Goal: Task Accomplishment & Management: Use online tool/utility

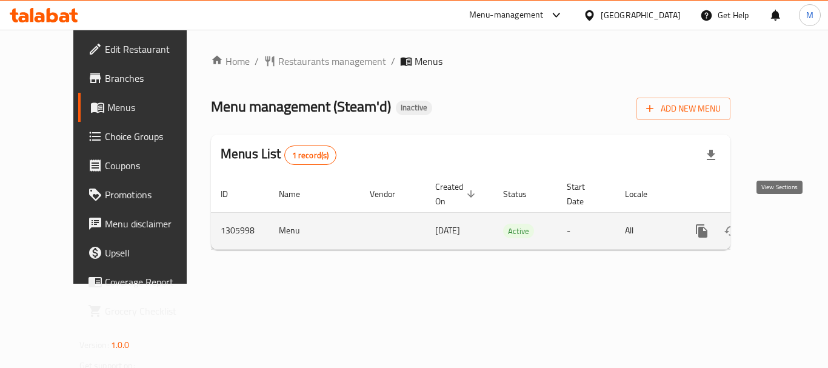
click at [784, 224] on icon "enhanced table" at bounding box center [789, 231] width 15 height 15
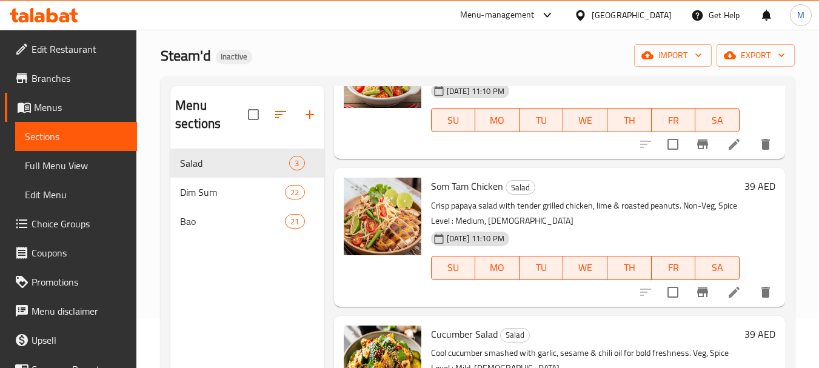
scroll to position [170, 0]
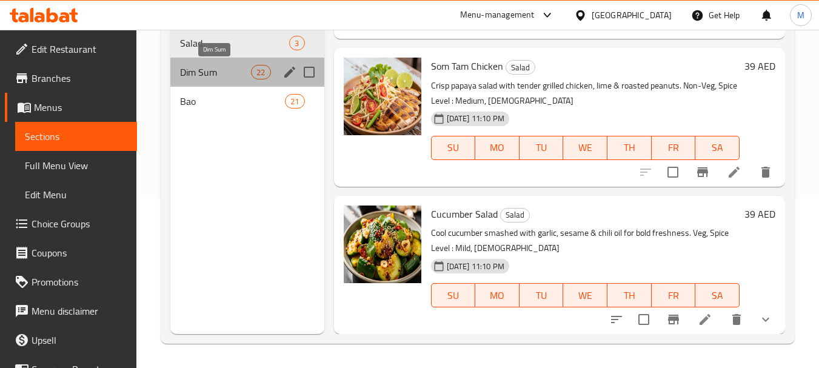
click at [210, 70] on span "Dim Sum" at bounding box center [215, 72] width 71 height 15
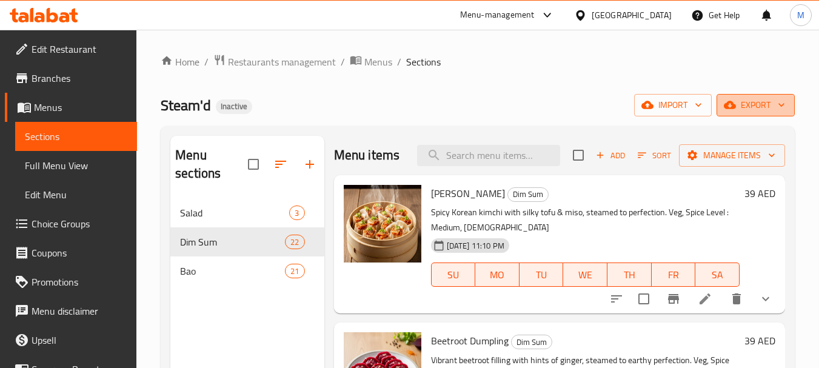
click at [772, 96] on button "export" at bounding box center [755, 105] width 78 height 22
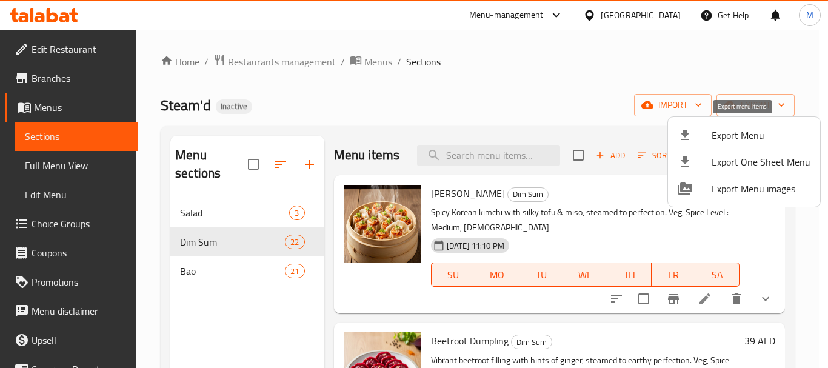
click at [750, 133] on span "Export Menu" at bounding box center [761, 135] width 99 height 15
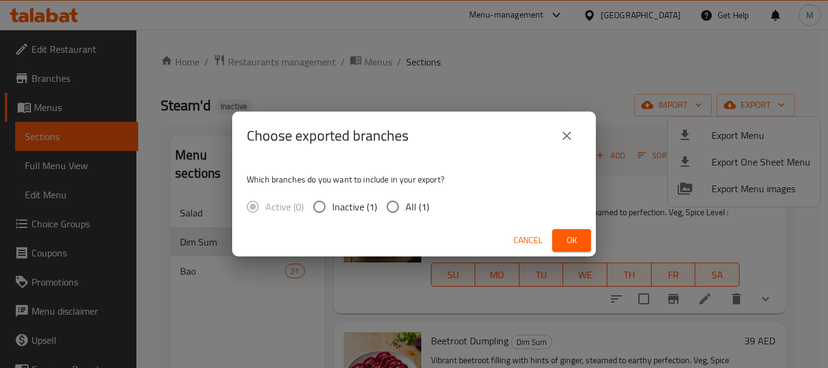
click at [410, 209] on span "All (1)" at bounding box center [418, 206] width 24 height 15
click at [406, 209] on input "All (1)" at bounding box center [392, 206] width 25 height 25
radio input "true"
drag, startPoint x: 583, startPoint y: 239, endPoint x: 255, endPoint y: 198, distance: 330.5
click at [577, 239] on button "Ok" at bounding box center [571, 240] width 39 height 22
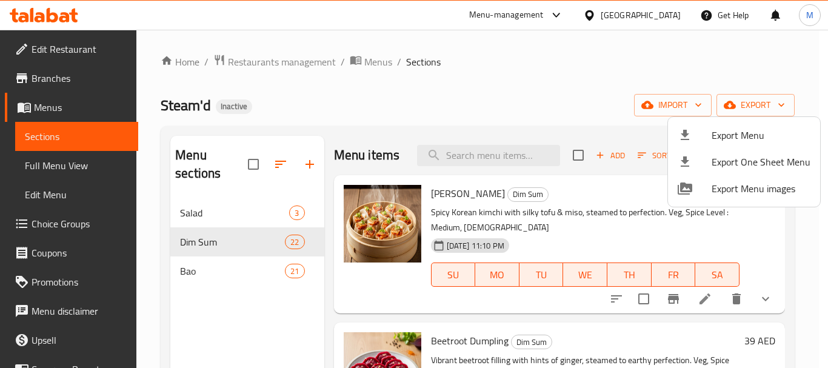
click at [44, 84] on div at bounding box center [414, 184] width 828 height 368
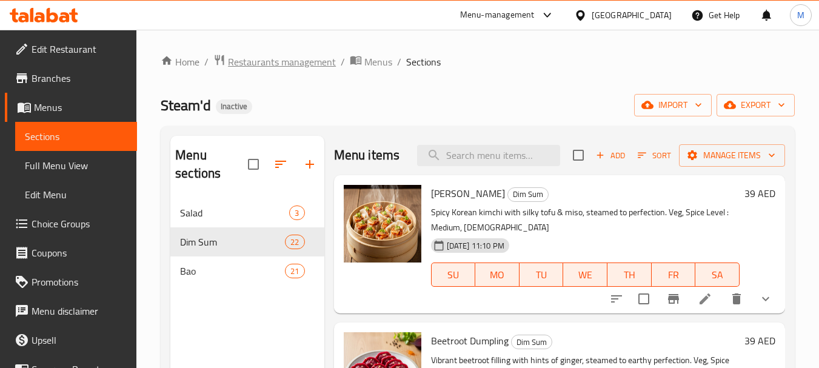
click at [282, 60] on span "Restaurants management" at bounding box center [282, 62] width 108 height 15
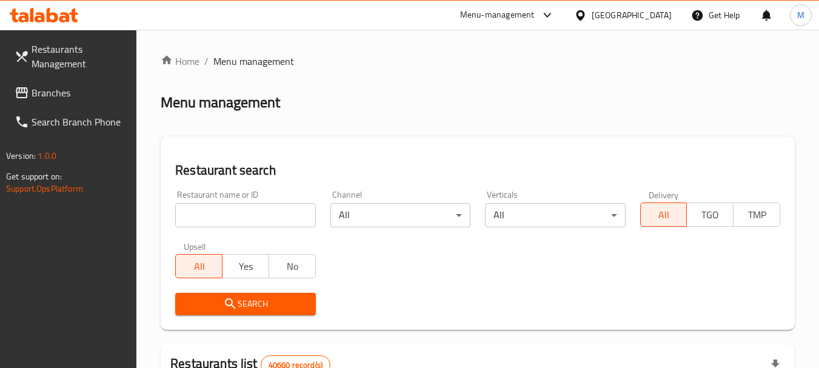
click at [249, 216] on input "search" at bounding box center [245, 215] width 140 height 24
paste input "Dimsum Kitchen Company"
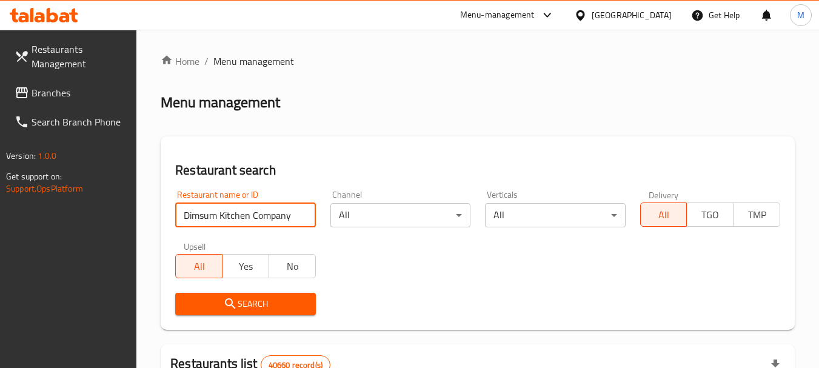
type input "Dimsum Kitchen Company"
click at [218, 311] on span "Search" at bounding box center [245, 303] width 121 height 15
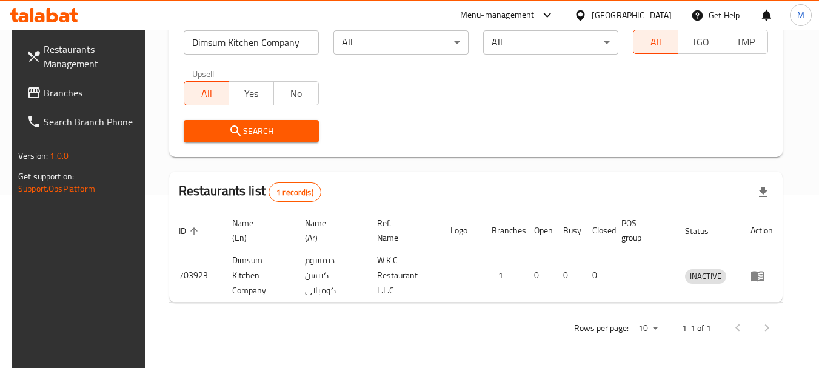
scroll to position [173, 0]
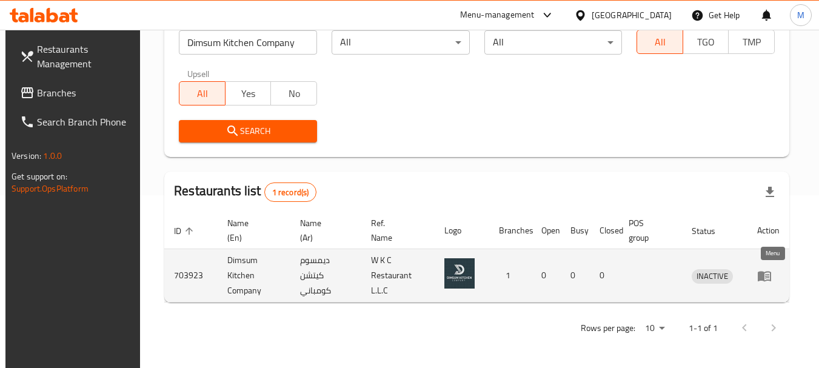
click at [771, 278] on icon "enhanced table" at bounding box center [764, 276] width 13 height 10
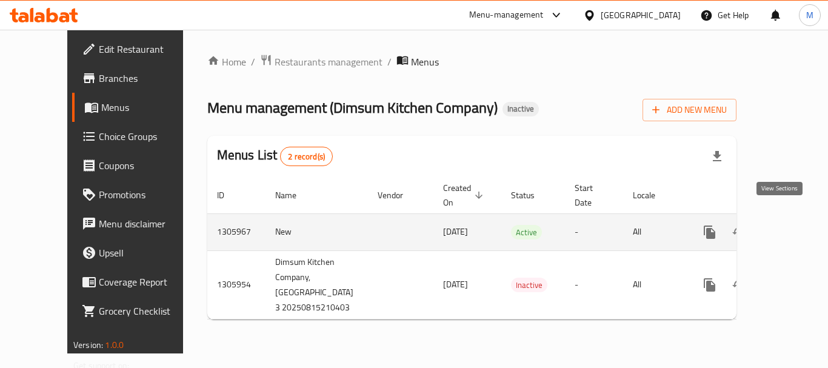
click at [790, 225] on icon "enhanced table" at bounding box center [797, 232] width 15 height 15
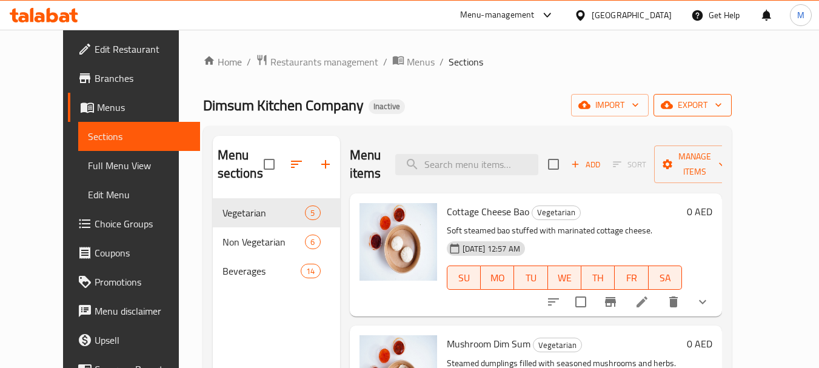
click at [722, 99] on span "export" at bounding box center [692, 105] width 59 height 15
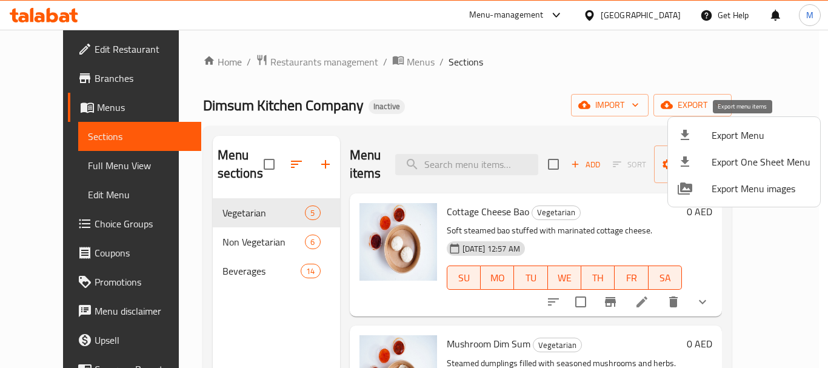
click at [746, 138] on span "Export Menu" at bounding box center [761, 135] width 99 height 15
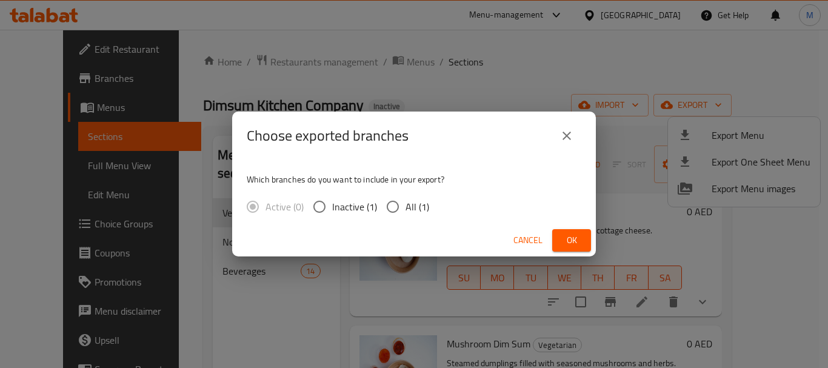
drag, startPoint x: 399, startPoint y: 214, endPoint x: 410, endPoint y: 213, distance: 11.0
click at [404, 214] on input "All (1)" at bounding box center [392, 206] width 25 height 25
radio input "true"
click at [573, 242] on span "Ok" at bounding box center [571, 240] width 19 height 15
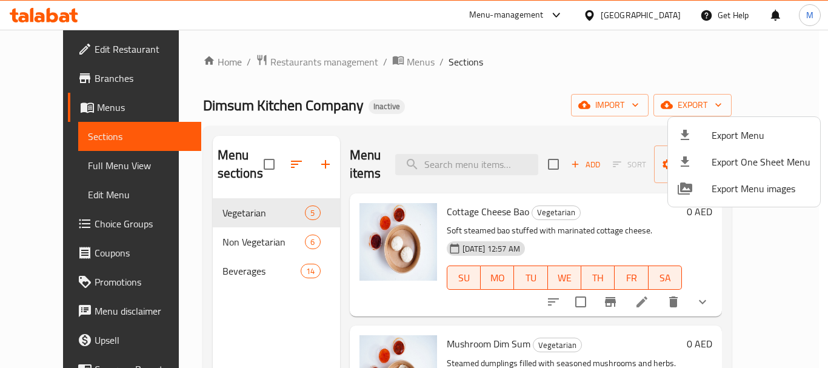
click at [456, 325] on div at bounding box center [414, 184] width 828 height 368
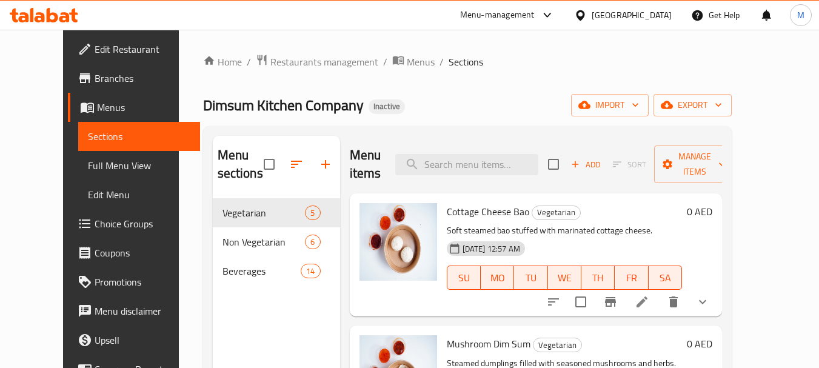
scroll to position [182, 0]
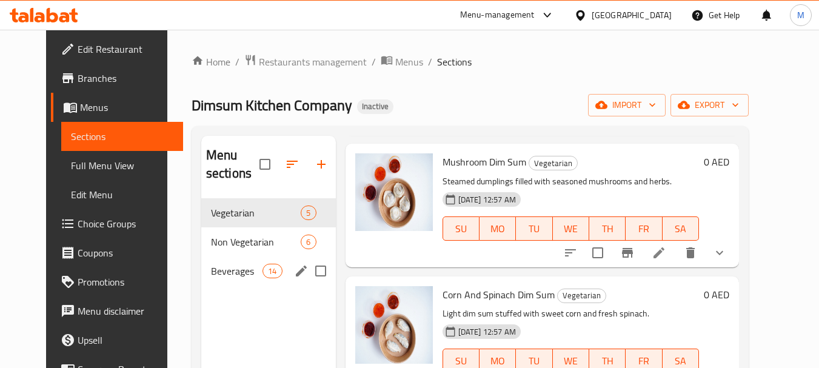
click at [222, 276] on span "Beverages" at bounding box center [237, 271] width 52 height 15
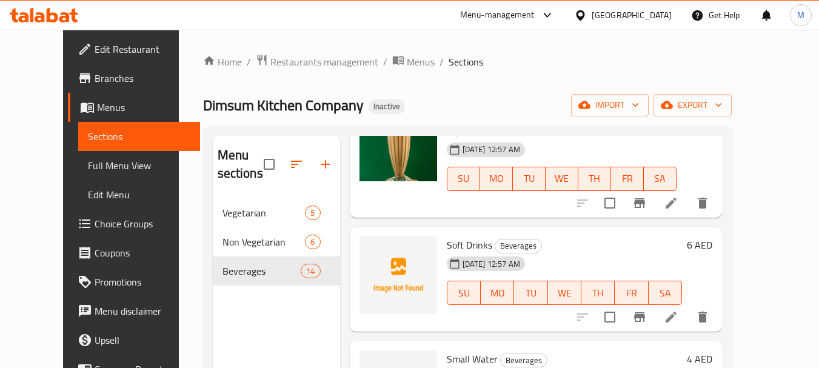
scroll to position [1334, 0]
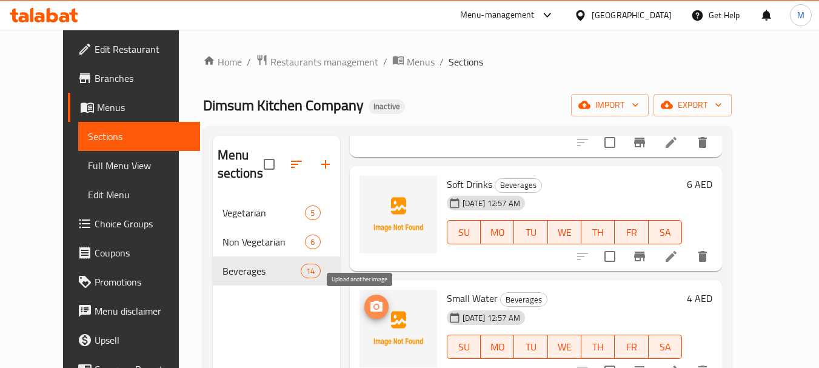
click at [370, 310] on icon "upload picture" at bounding box center [376, 306] width 12 height 11
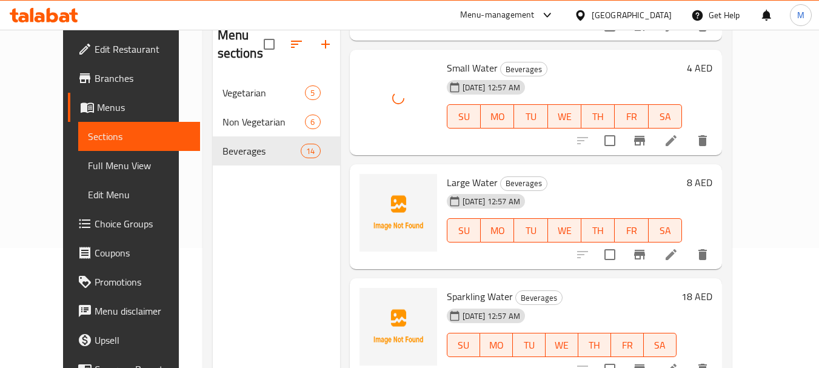
scroll to position [121, 0]
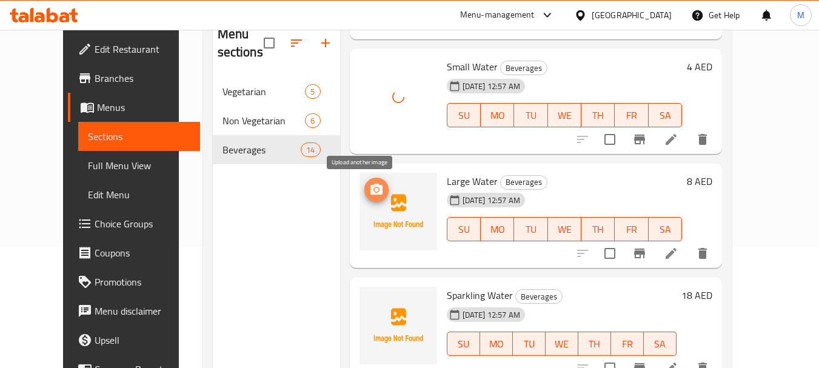
drag, startPoint x: 361, startPoint y: 191, endPoint x: 361, endPoint y: 184, distance: 6.7
click at [374, 190] on circle "upload picture" at bounding box center [376, 190] width 4 height 4
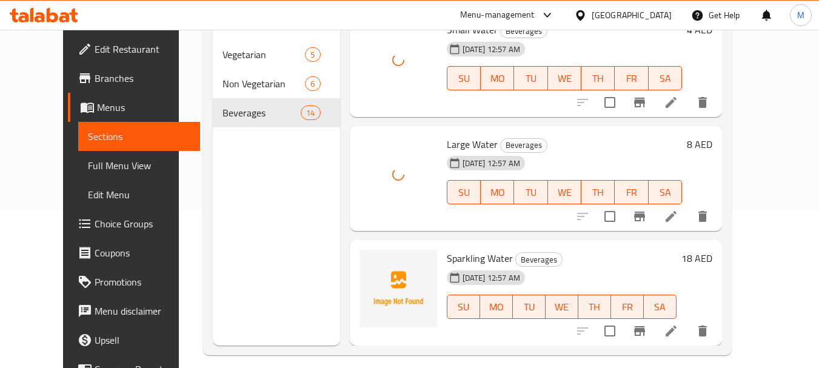
scroll to position [170, 0]
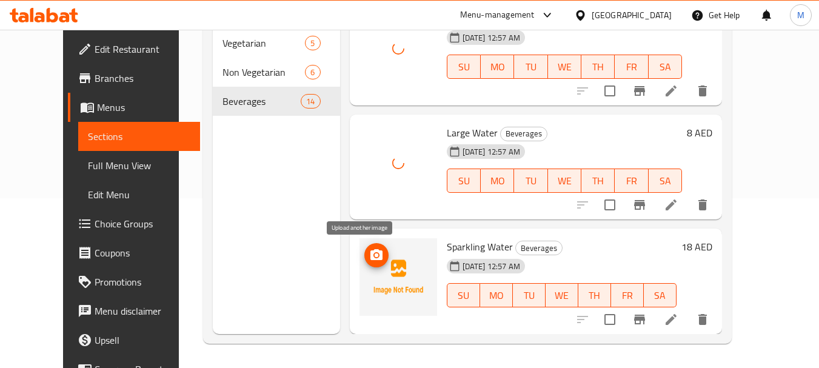
click at [370, 252] on icon "upload picture" at bounding box center [376, 254] width 12 height 11
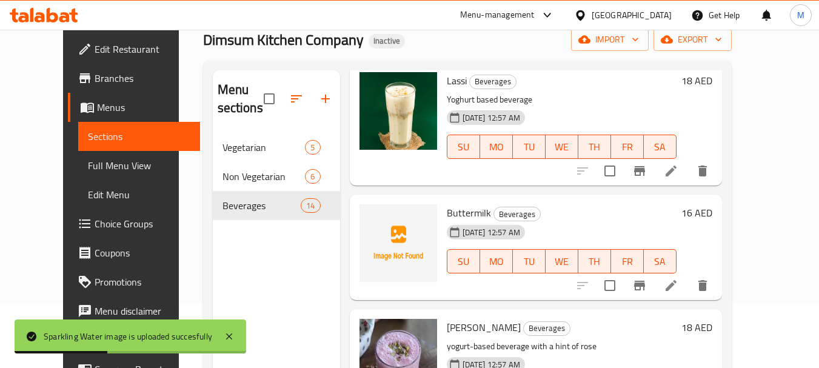
scroll to position [0, 0]
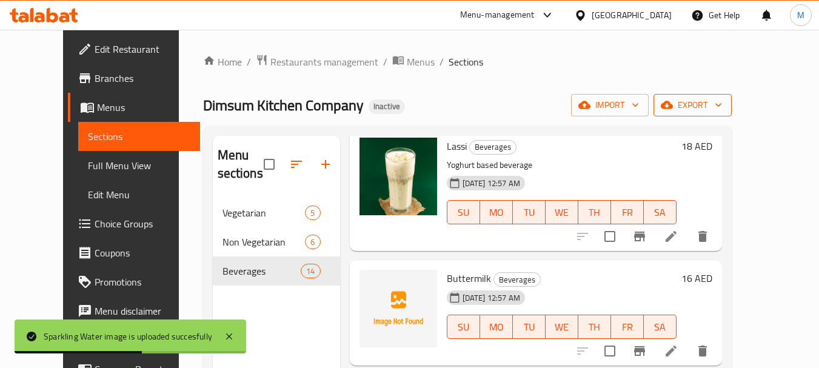
click at [724, 110] on icon "button" at bounding box center [718, 105] width 12 height 12
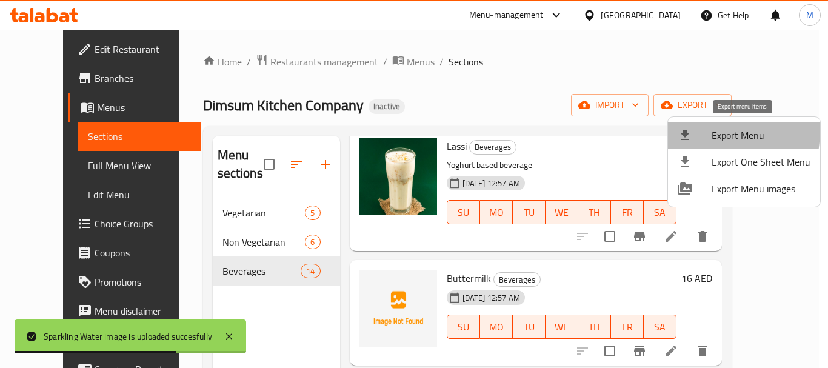
click at [717, 132] on span "Export Menu" at bounding box center [761, 135] width 99 height 15
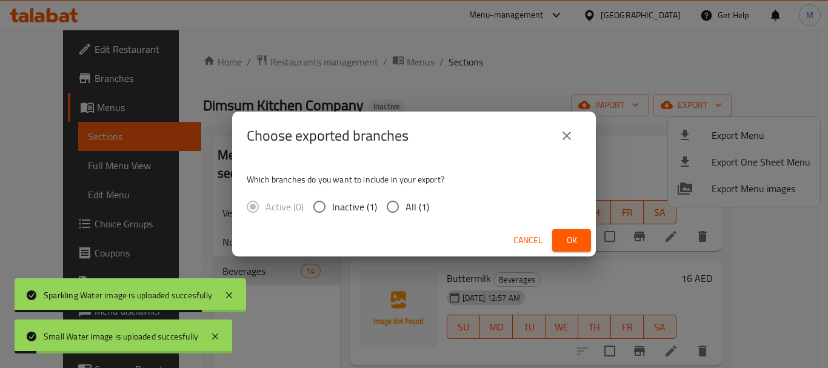
click at [416, 209] on span "All (1)" at bounding box center [418, 206] width 24 height 15
click at [406, 209] on input "All (1)" at bounding box center [392, 206] width 25 height 25
radio input "true"
click at [578, 239] on span "Ok" at bounding box center [571, 240] width 19 height 15
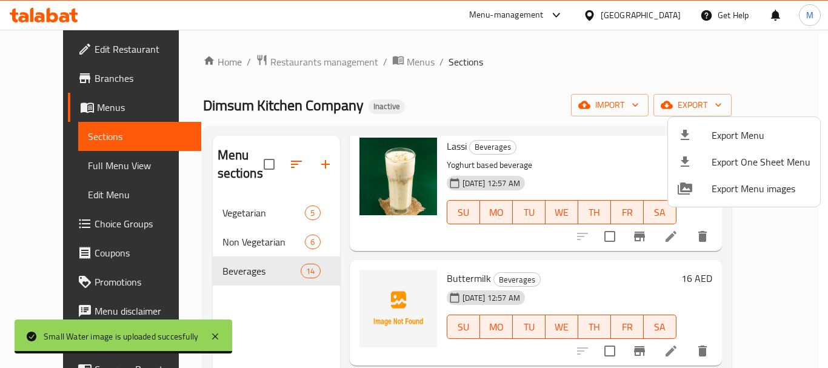
drag, startPoint x: 257, startPoint y: 77, endPoint x: 153, endPoint y: 61, distance: 104.9
click at [256, 76] on div at bounding box center [414, 184] width 828 height 368
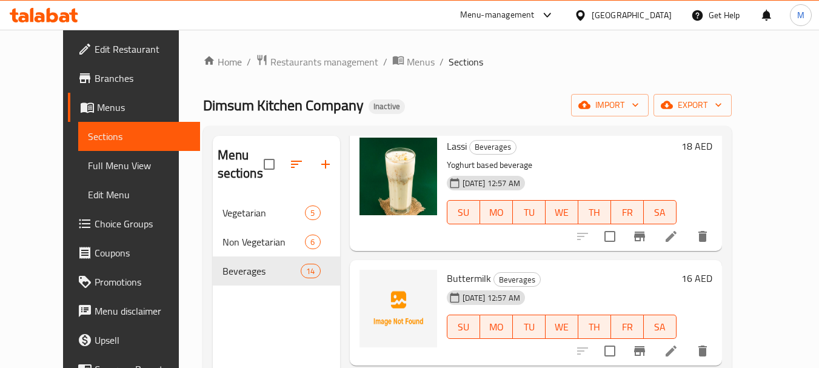
click at [95, 52] on span "Edit Restaurant" at bounding box center [143, 49] width 96 height 15
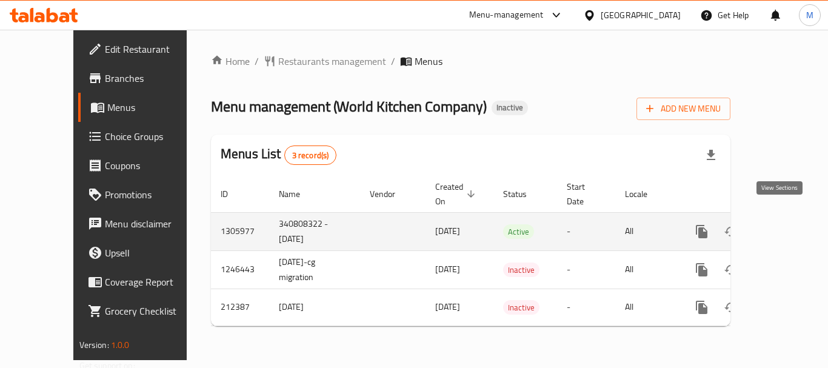
click at [784, 226] on icon "enhanced table" at bounding box center [789, 231] width 11 height 11
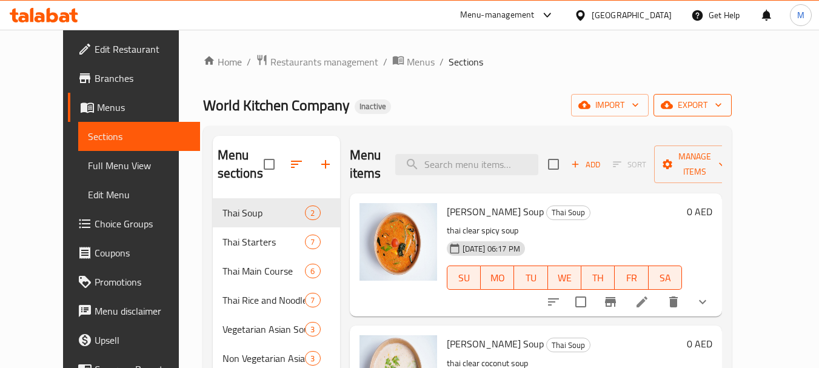
click at [722, 109] on span "export" at bounding box center [692, 105] width 59 height 15
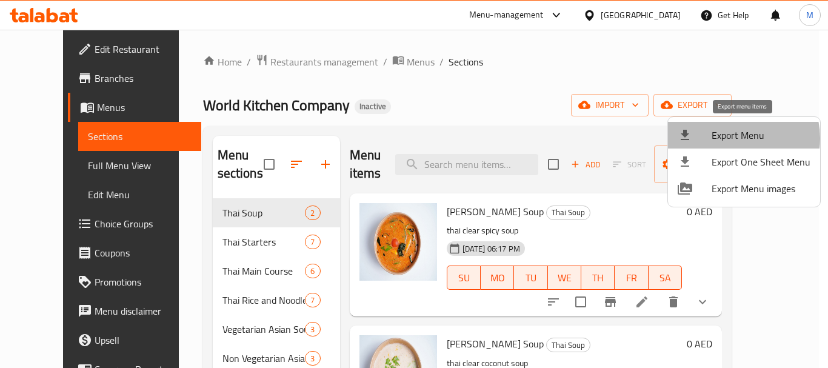
click at [734, 138] on span "Export Menu" at bounding box center [761, 135] width 99 height 15
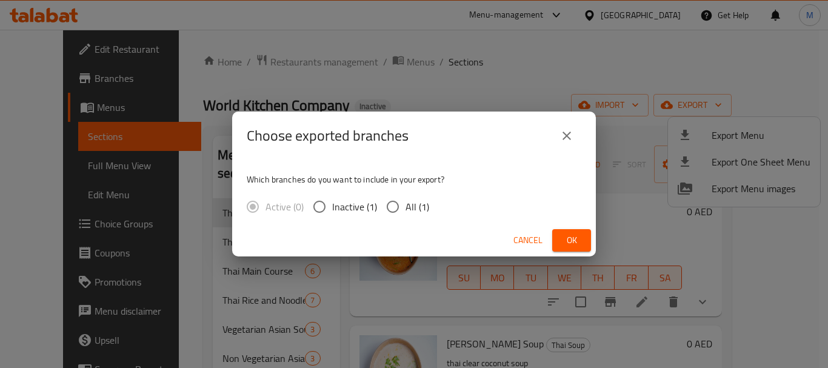
click at [401, 199] on input "All (1)" at bounding box center [392, 206] width 25 height 25
radio input "true"
click at [579, 233] on span "Ok" at bounding box center [571, 240] width 19 height 15
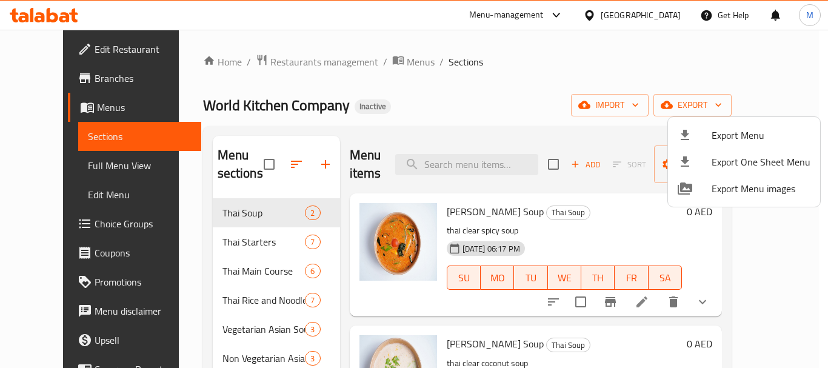
click at [470, 102] on div at bounding box center [414, 184] width 828 height 368
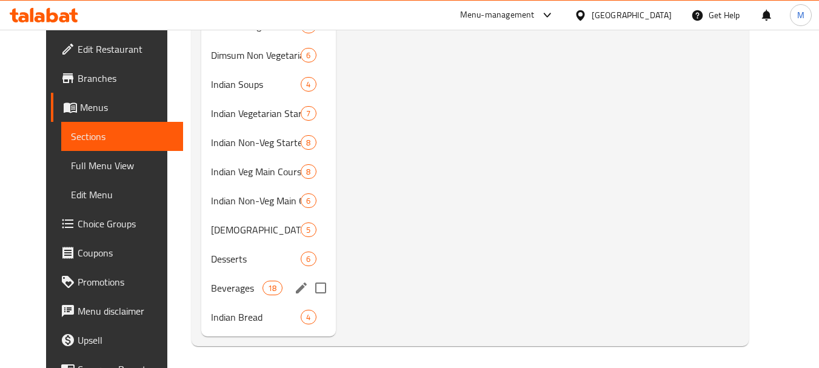
scroll to position [538, 0]
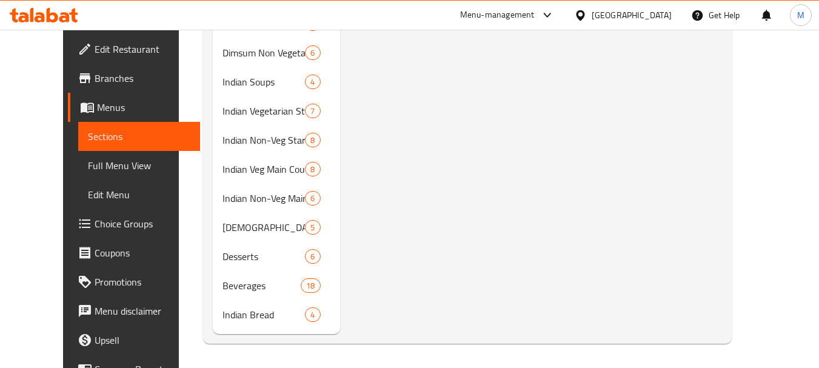
click at [651, 16] on div "[GEOGRAPHIC_DATA]" at bounding box center [632, 14] width 80 height 13
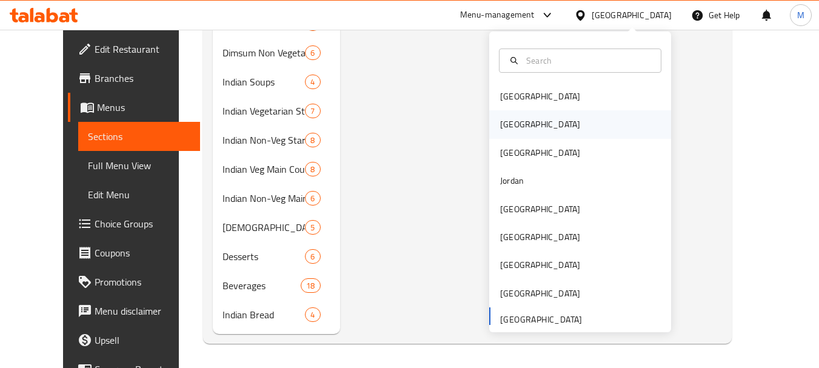
click at [508, 125] on div "Egypt" at bounding box center [540, 124] width 80 height 13
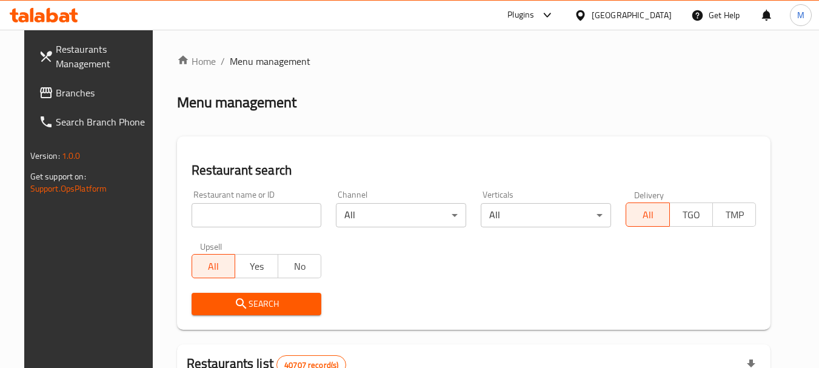
click at [260, 223] on input "search" at bounding box center [257, 215] width 130 height 24
type input "l"
type input "مستر مانجو"
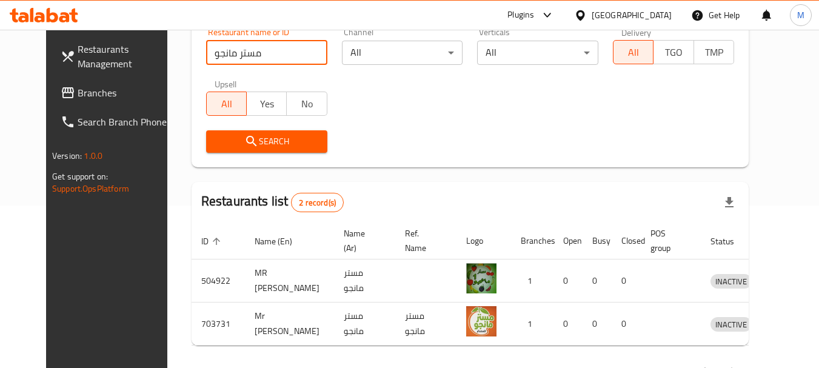
scroll to position [205, 0]
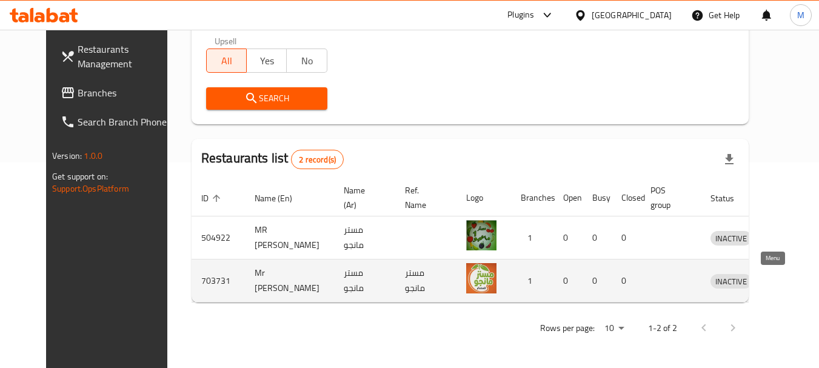
click at [776, 281] on icon "enhanced table" at bounding box center [782, 281] width 13 height 10
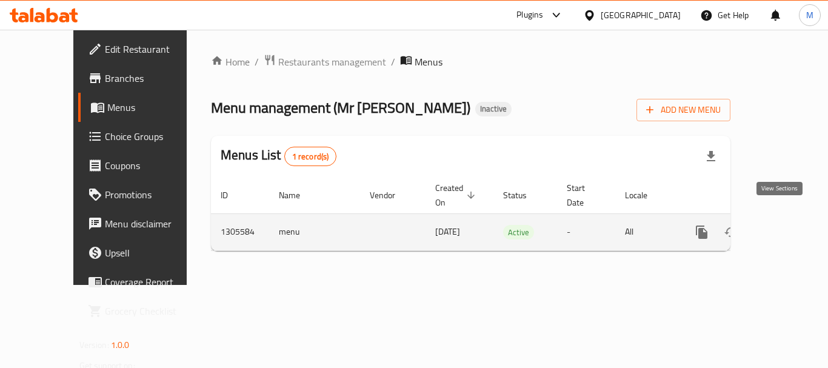
click at [782, 225] on icon "enhanced table" at bounding box center [789, 232] width 15 height 15
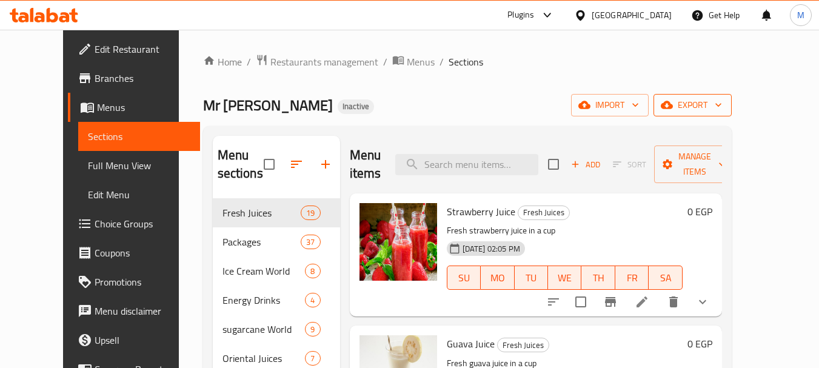
click at [722, 110] on span "export" at bounding box center [692, 105] width 59 height 15
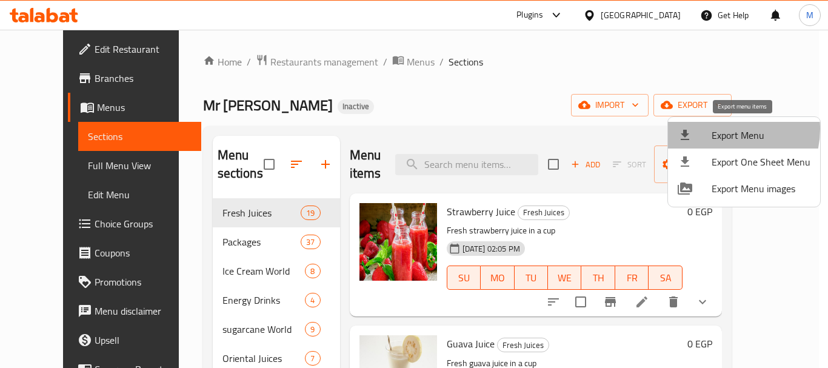
click at [721, 129] on span "Export Menu" at bounding box center [761, 135] width 99 height 15
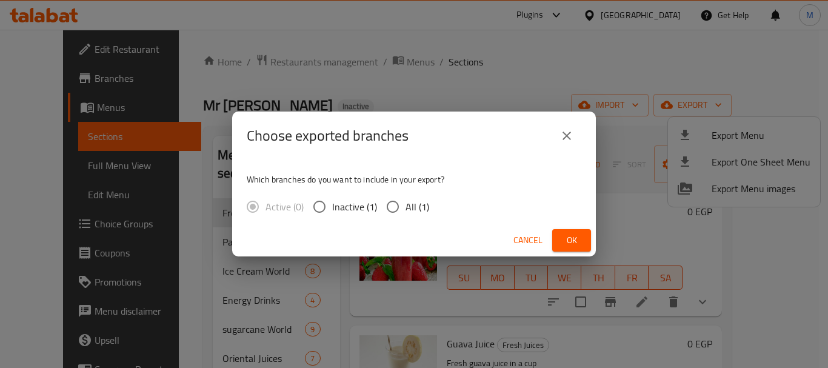
click at [415, 204] on span "All (1)" at bounding box center [418, 206] width 24 height 15
click at [406, 204] on input "All (1)" at bounding box center [392, 206] width 25 height 25
radio input "true"
click at [575, 242] on span "Ok" at bounding box center [571, 240] width 19 height 15
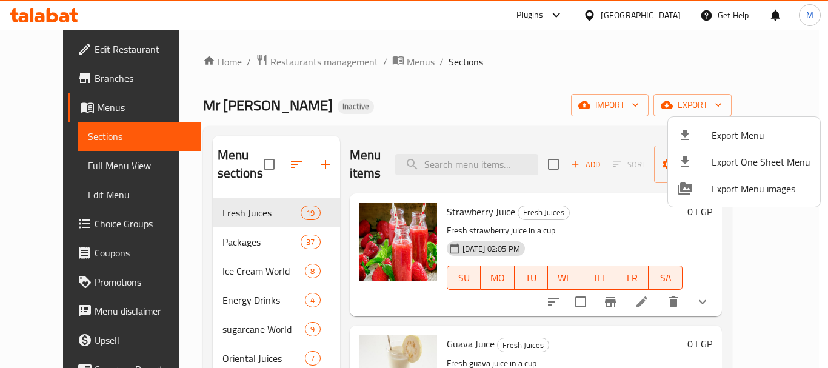
click at [303, 102] on div at bounding box center [414, 184] width 828 height 368
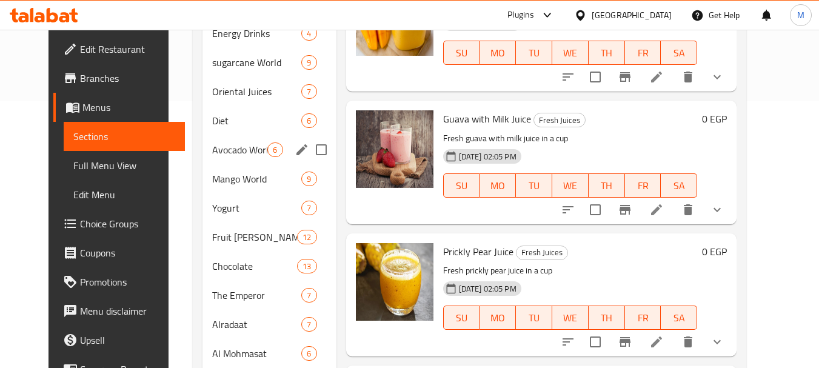
scroll to position [422, 0]
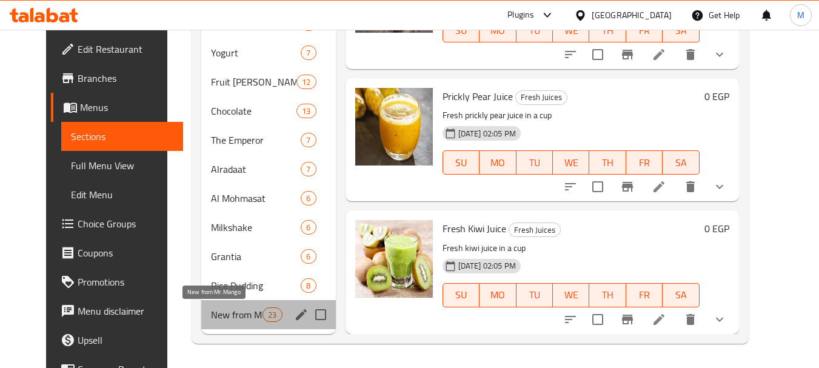
click at [216, 309] on span "New from Mr. Mango" at bounding box center [237, 314] width 52 height 15
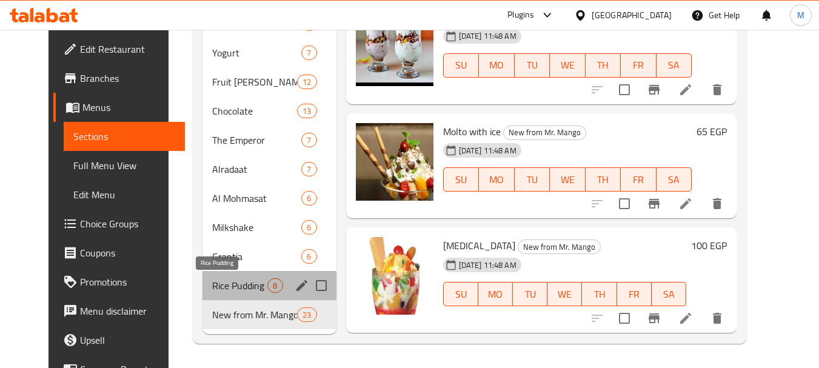
click at [225, 284] on span "Rice Pudding" at bounding box center [239, 285] width 55 height 15
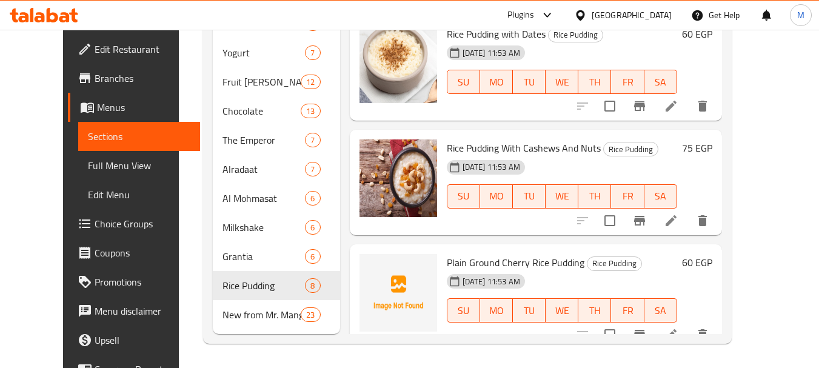
scroll to position [379, 0]
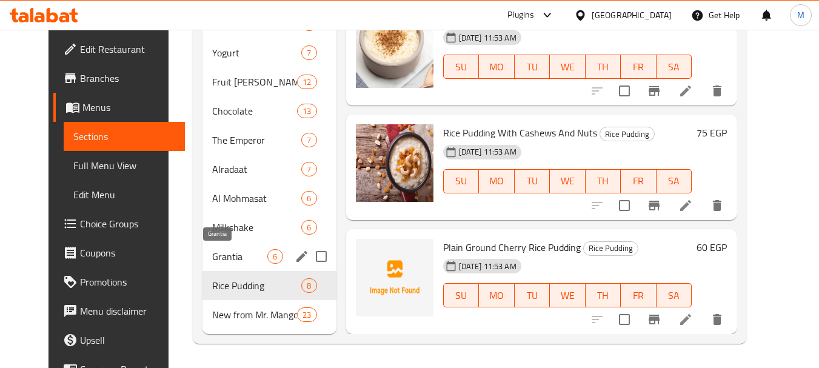
click at [212, 255] on span "Grantia" at bounding box center [239, 256] width 55 height 15
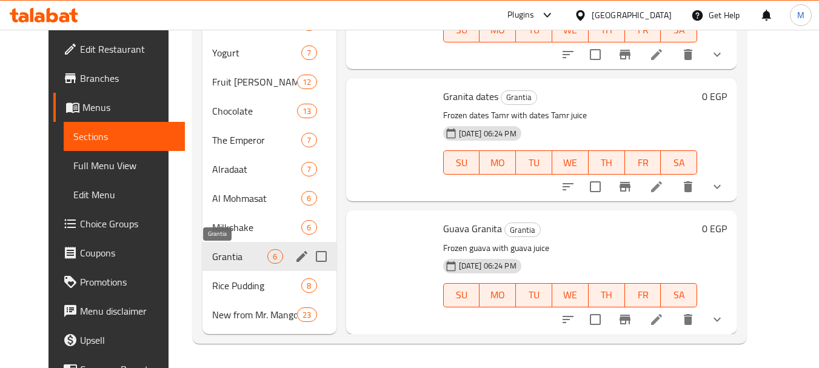
scroll to position [223, 0]
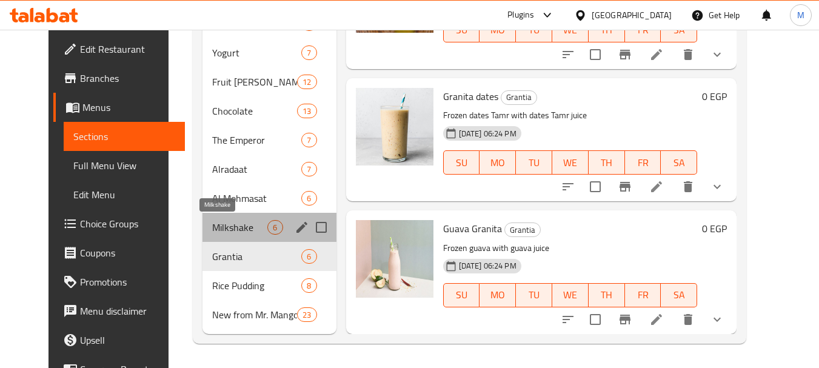
click at [222, 220] on span "Milkshake" at bounding box center [239, 227] width 55 height 15
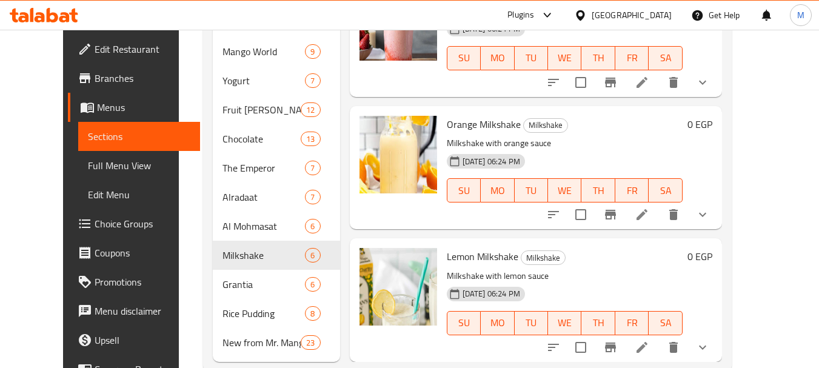
scroll to position [422, 0]
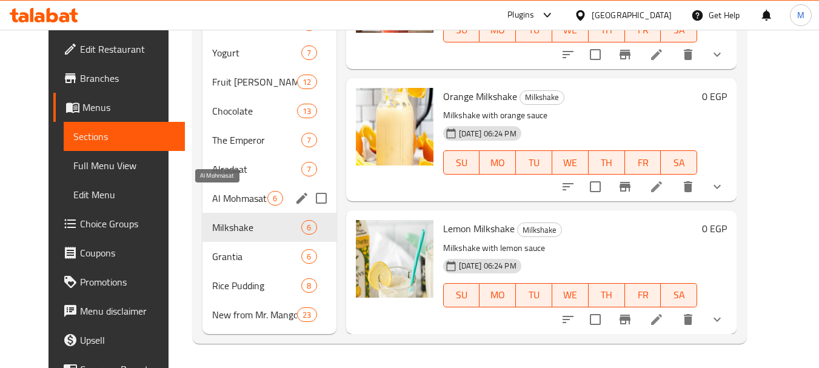
click at [230, 199] on span "Al Mohmasat" at bounding box center [239, 198] width 55 height 15
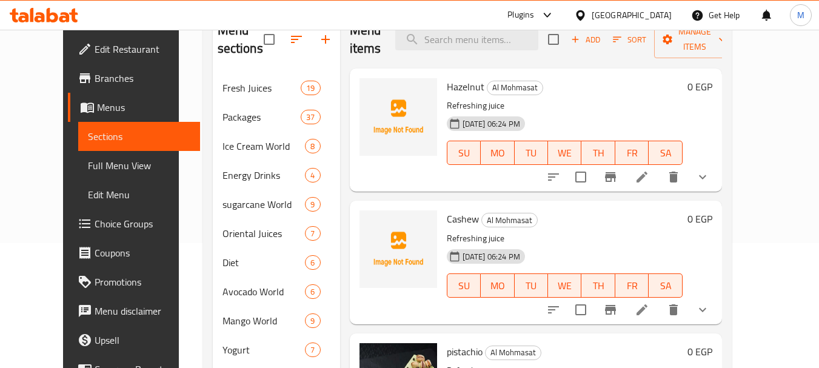
scroll to position [58, 0]
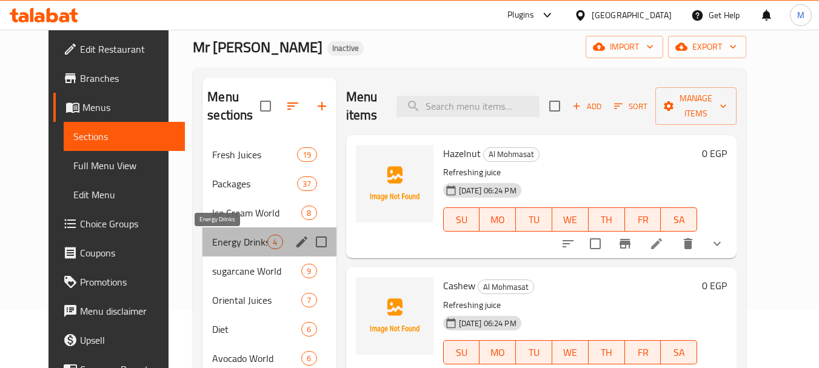
click at [212, 238] on span "Energy Drinks" at bounding box center [239, 242] width 55 height 15
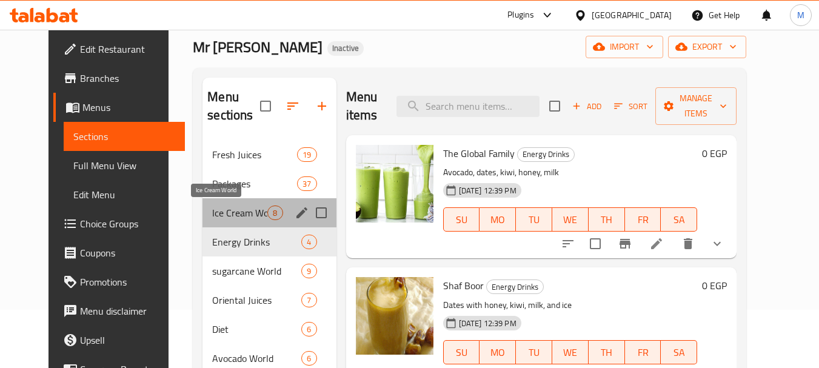
click at [217, 212] on span "Ice Cream World" at bounding box center [239, 212] width 55 height 15
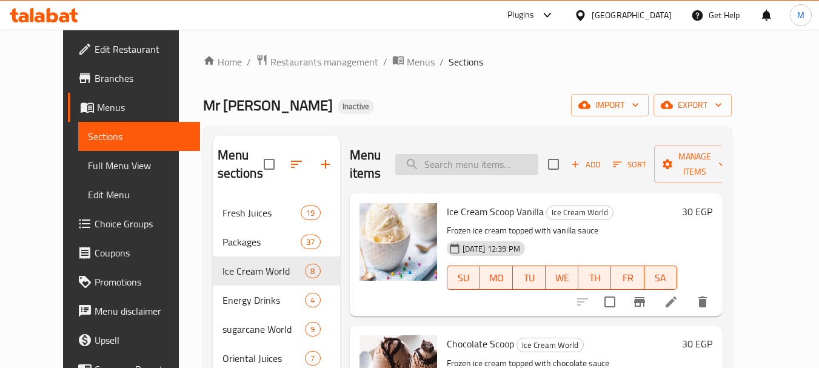
click at [461, 168] on input "search" at bounding box center [466, 164] width 143 height 21
paste input "Pineapple Juice"
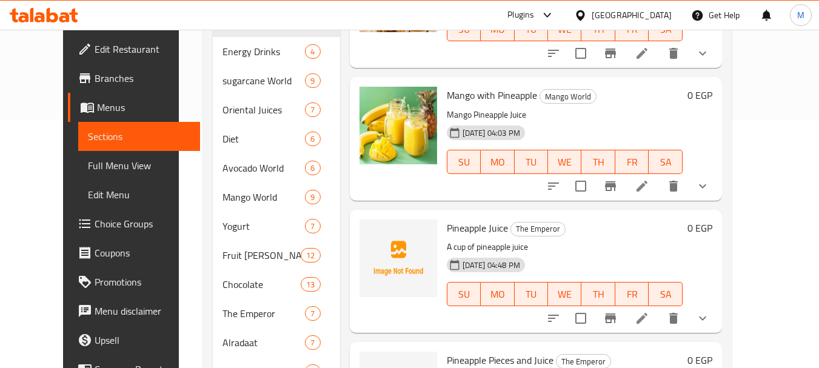
scroll to position [303, 0]
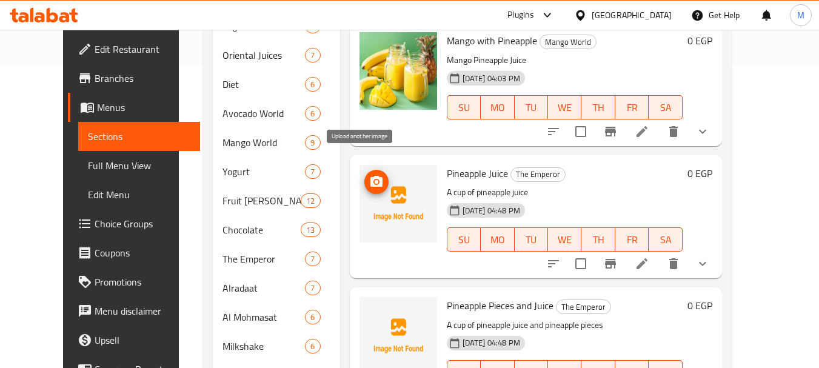
click at [374, 180] on circle "upload picture" at bounding box center [376, 182] width 4 height 4
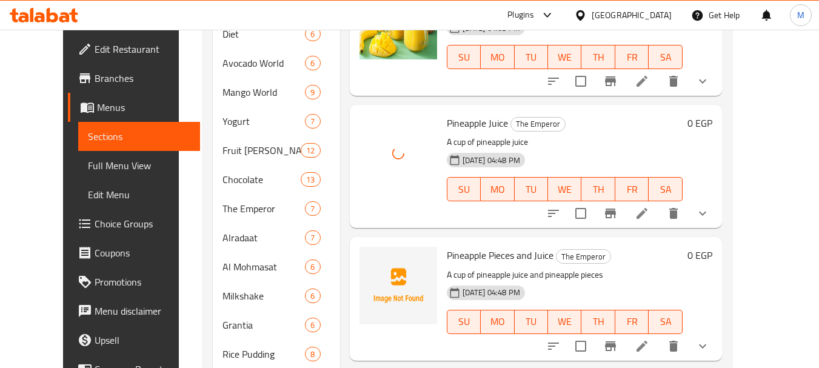
scroll to position [422, 0]
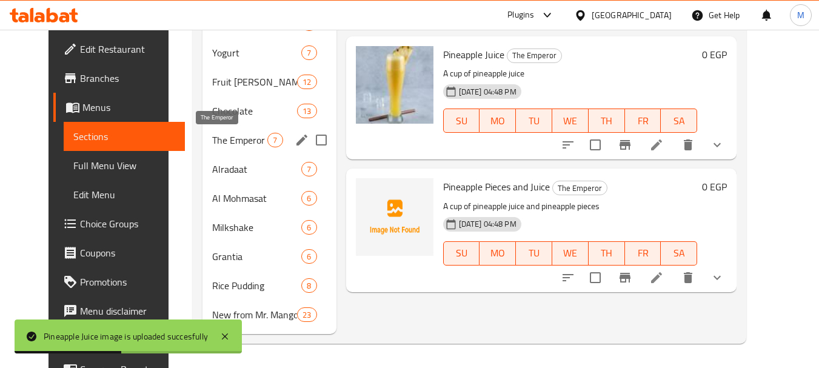
click at [219, 141] on span "The Emperor" at bounding box center [239, 140] width 55 height 15
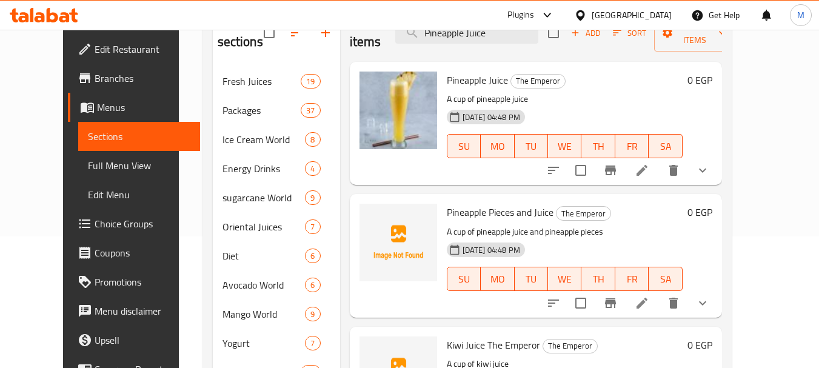
scroll to position [119, 0]
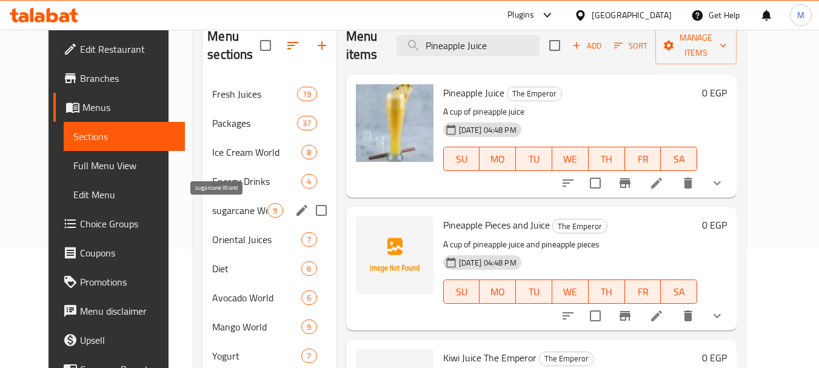
click at [233, 212] on span "sugarcane World" at bounding box center [239, 210] width 55 height 15
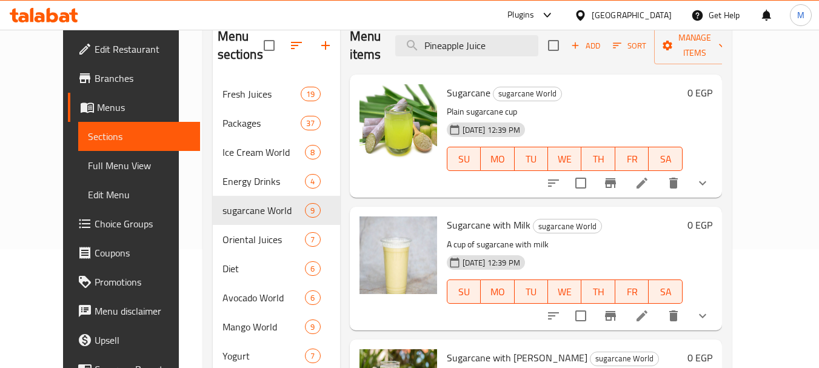
drag, startPoint x: 513, startPoint y: 41, endPoint x: 347, endPoint y: 33, distance: 166.3
click at [350, 33] on div "Menu items Pineapple Juice Add Sort Manage items" at bounding box center [536, 46] width 372 height 58
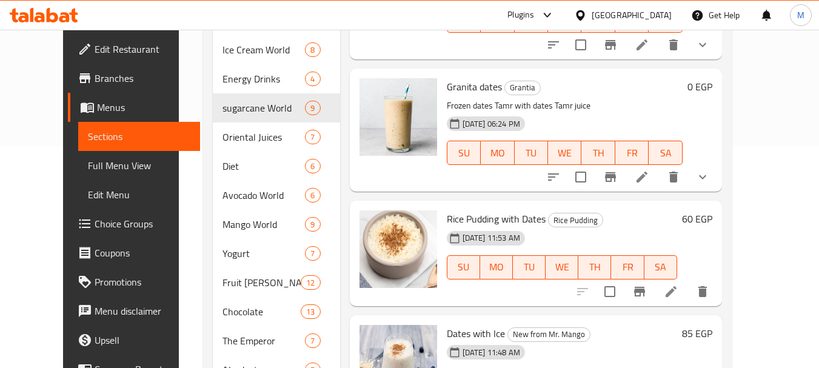
scroll to position [422, 0]
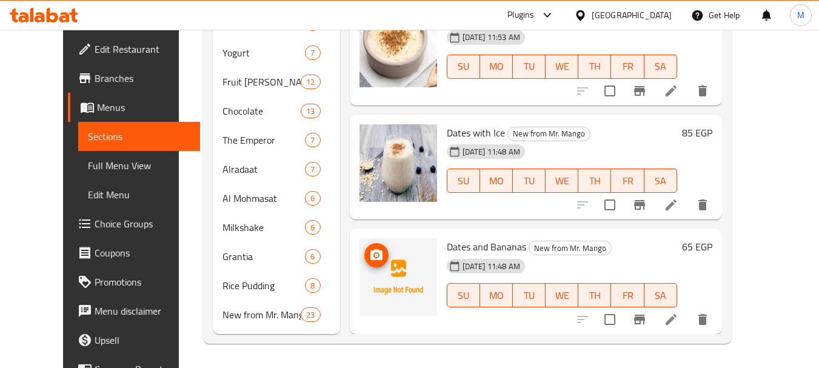
type input "date"
click at [370, 259] on icon "upload picture" at bounding box center [376, 254] width 12 height 11
click at [481, 248] on span "Dates and Bananas" at bounding box center [486, 247] width 79 height 18
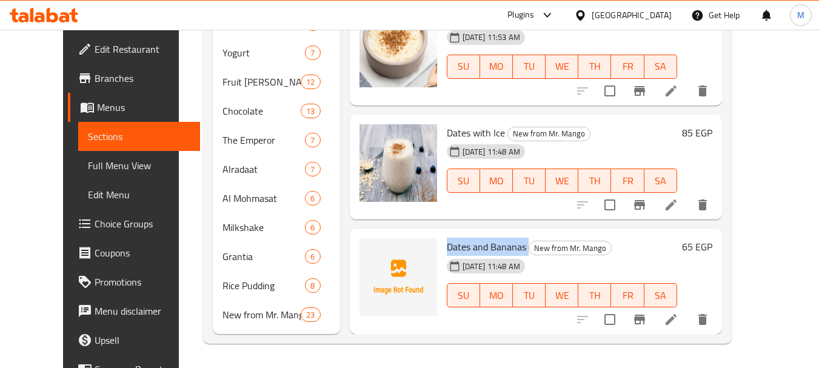
copy h6 "Dates and Bananas"
click at [370, 251] on icon "upload picture" at bounding box center [376, 254] width 12 height 11
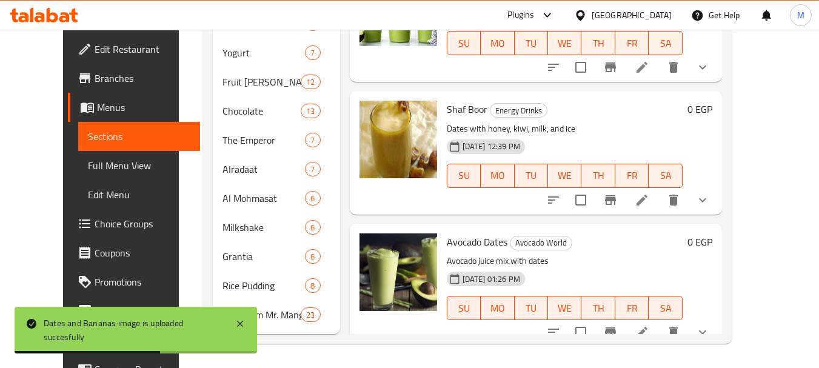
scroll to position [0, 0]
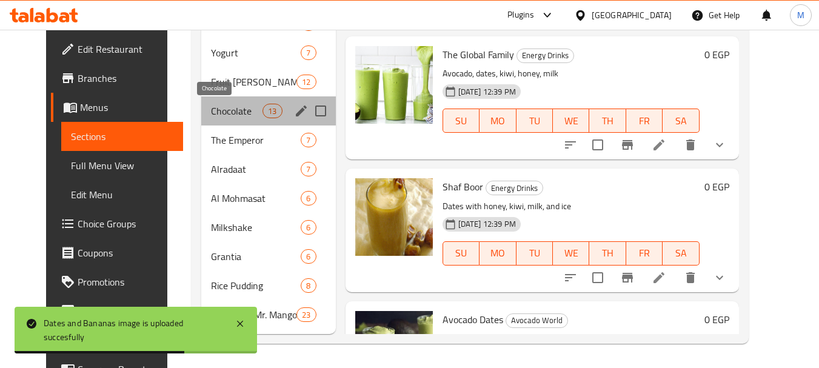
click at [211, 111] on span "Chocolate" at bounding box center [237, 111] width 52 height 15
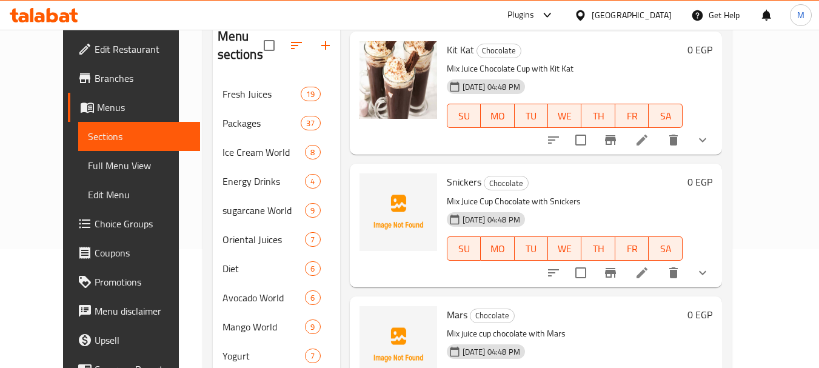
scroll to position [61, 0]
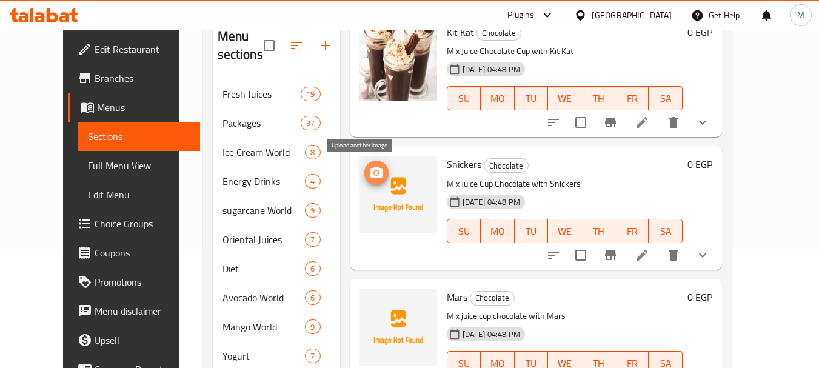
click at [370, 173] on icon "upload picture" at bounding box center [376, 172] width 12 height 11
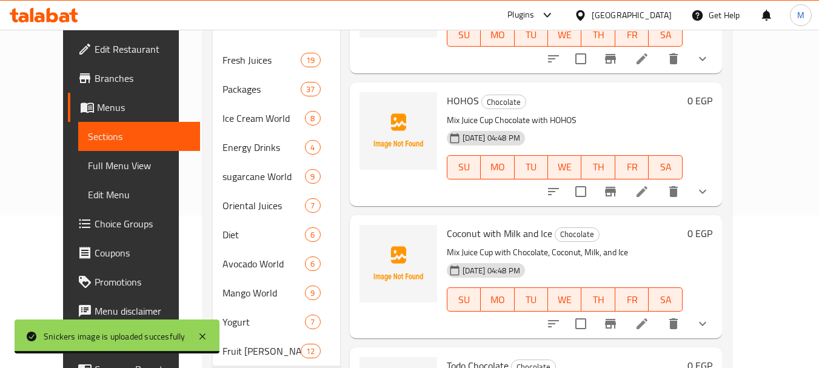
scroll to position [179, 0]
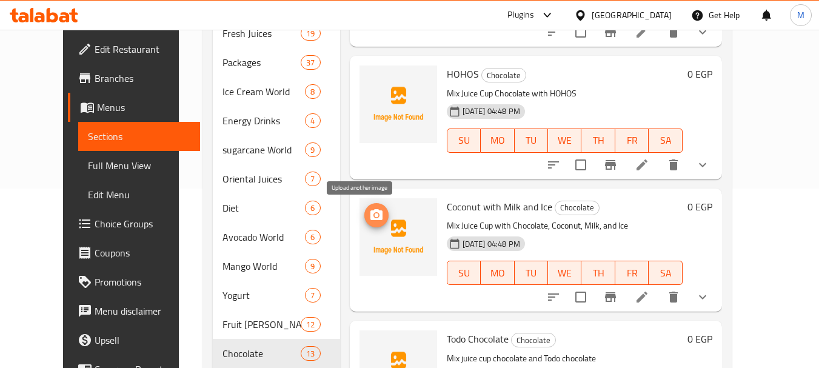
click at [369, 221] on icon "upload picture" at bounding box center [376, 215] width 15 height 15
click at [237, 310] on div "Fruit Al Mamoun 12" at bounding box center [276, 324] width 127 height 29
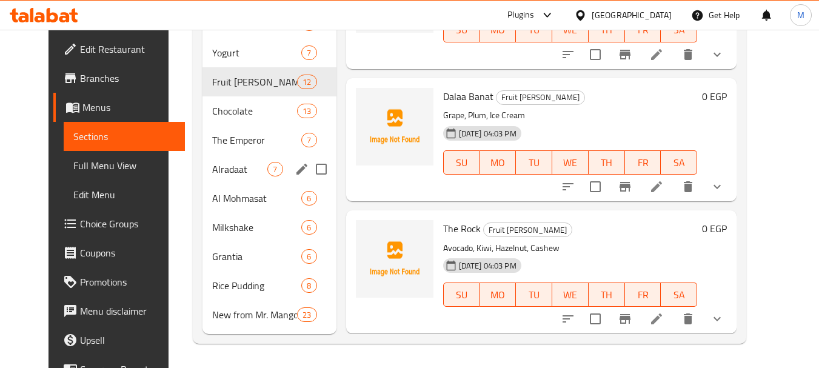
scroll to position [1018, 0]
click at [236, 61] on div "Yogurt 7" at bounding box center [268, 52] width 133 height 29
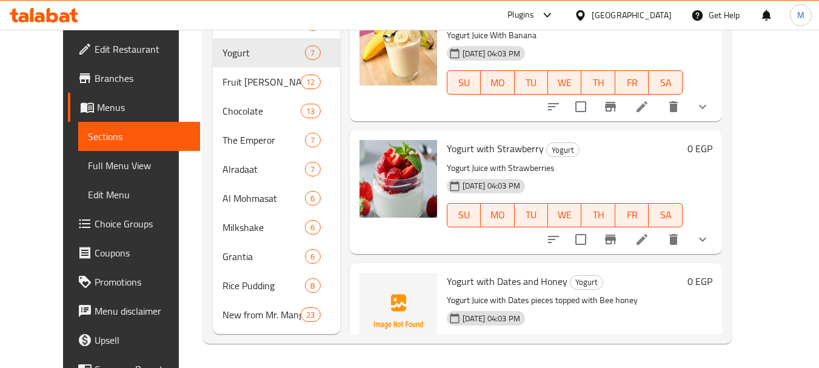
scroll to position [355, 0]
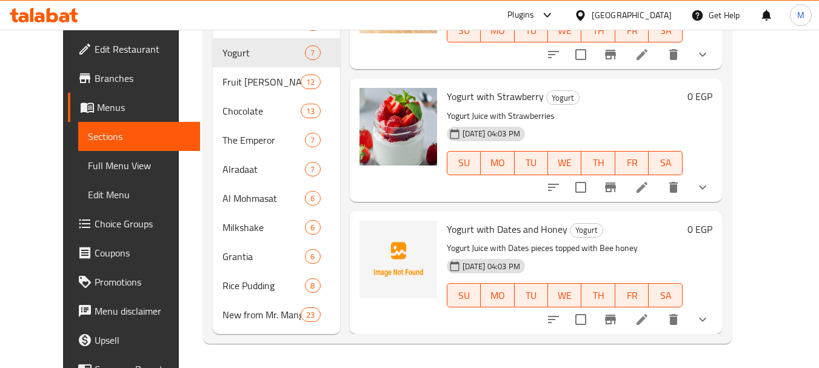
click at [527, 227] on span "Yogurt with Dates and Honey" at bounding box center [507, 229] width 121 height 18
click at [527, 226] on span "Yogurt with Dates and Honey" at bounding box center [507, 229] width 121 height 18
copy h6 "Yogurt with Dates and Honey"
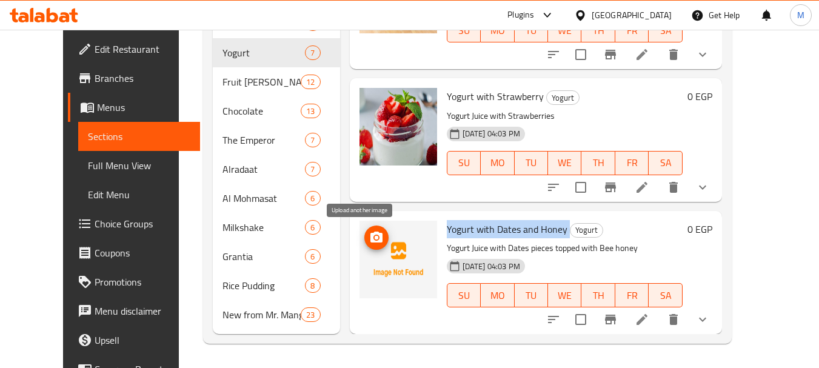
click at [369, 236] on icon "upload picture" at bounding box center [376, 237] width 15 height 15
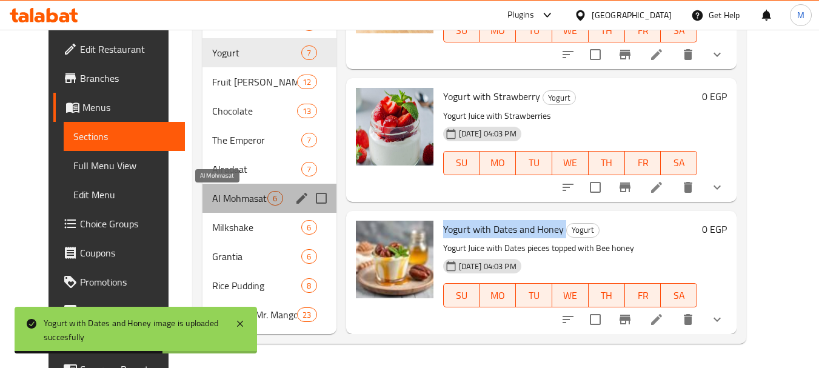
click at [212, 203] on span "Al Mohmasat" at bounding box center [239, 198] width 55 height 15
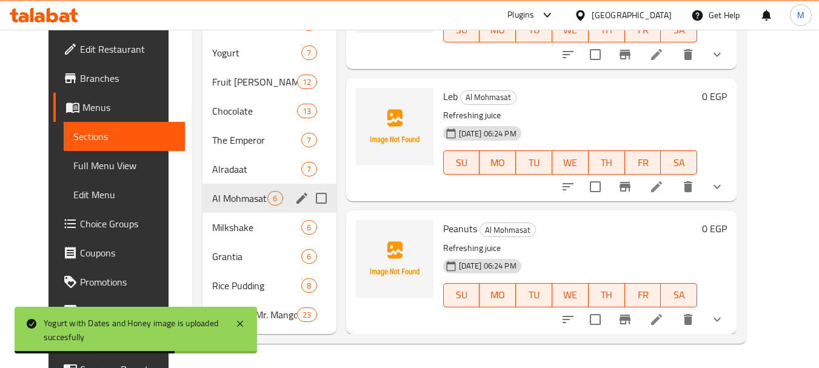
scroll to position [223, 0]
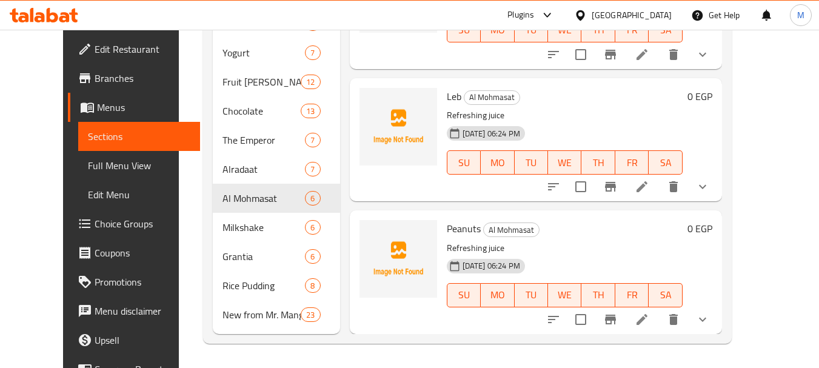
click at [447, 230] on span "Peanuts" at bounding box center [464, 228] width 34 height 18
copy h6 "Peanuts"
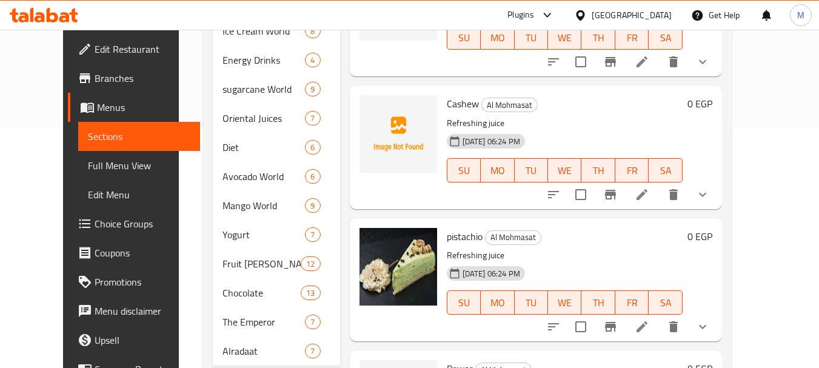
scroll to position [179, 0]
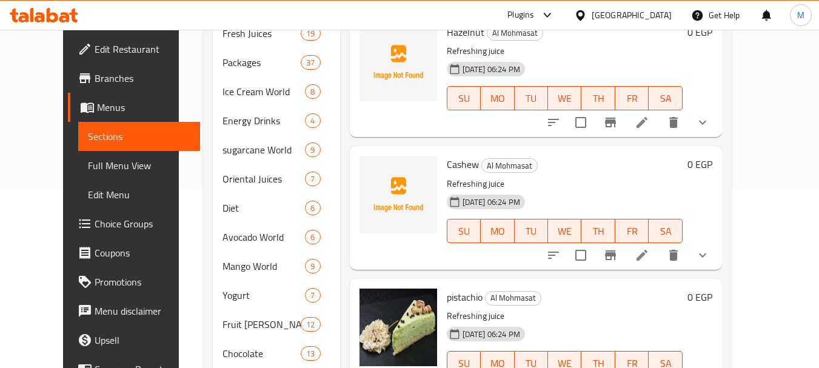
click at [447, 170] on span "Cashew" at bounding box center [463, 164] width 32 height 18
copy h6 "Cashew"
click at [369, 169] on icon "upload picture" at bounding box center [376, 172] width 15 height 15
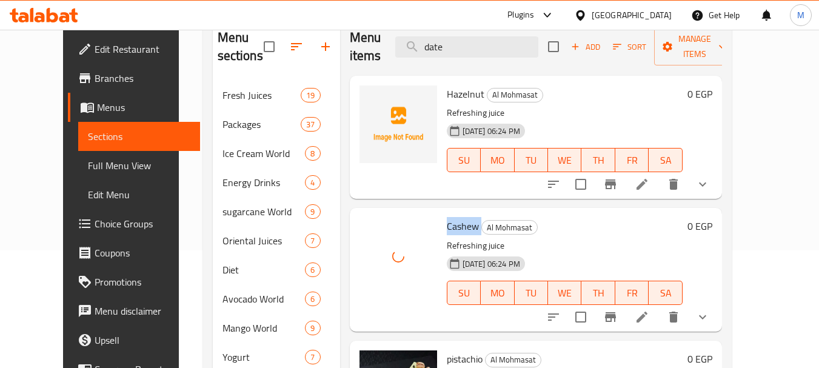
scroll to position [58, 0]
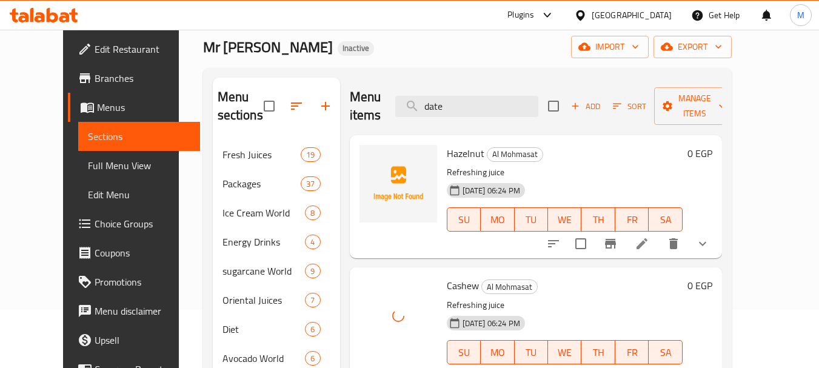
click at [449, 156] on span "Hazelnut" at bounding box center [466, 153] width 38 height 18
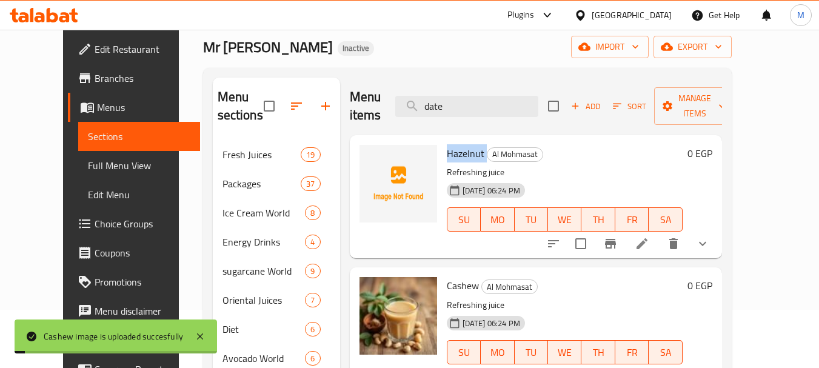
copy h6 "Hazelnut"
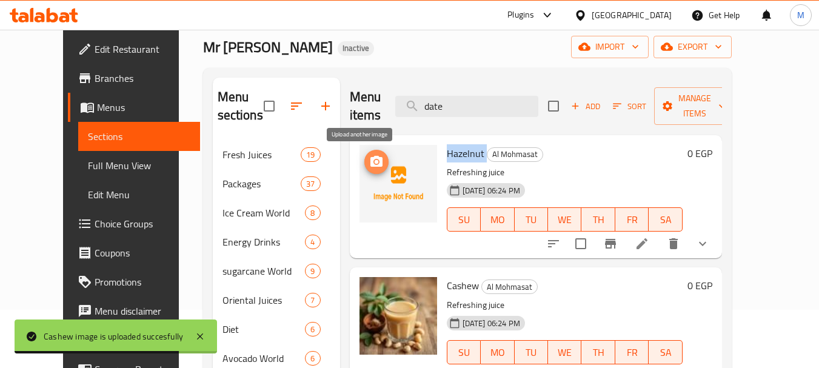
click at [370, 164] on icon "upload picture" at bounding box center [376, 161] width 12 height 11
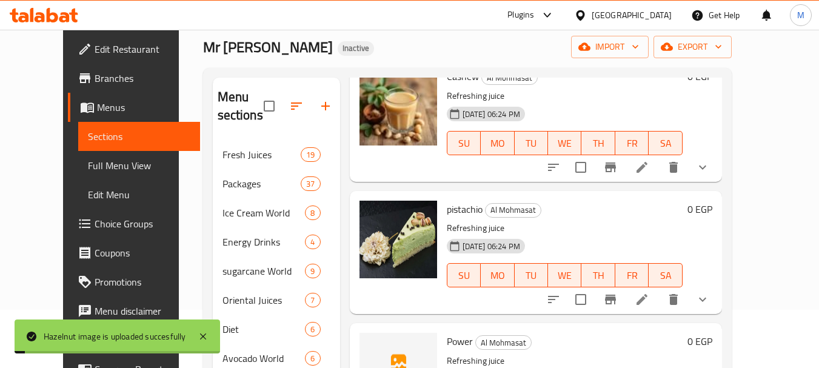
scroll to position [223, 0]
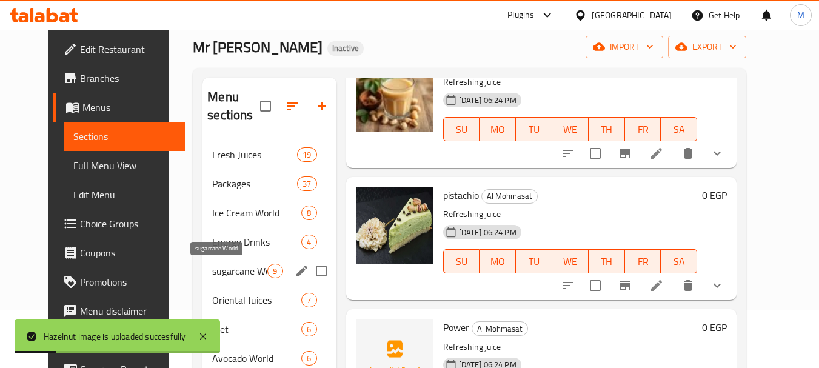
click at [212, 270] on span "sugarcane World" at bounding box center [239, 271] width 55 height 15
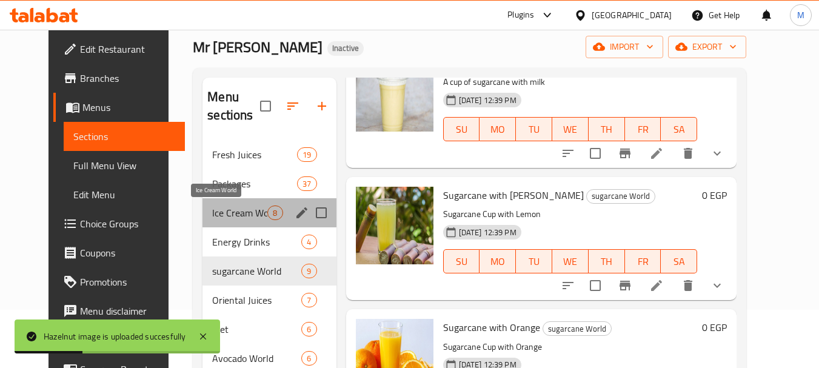
click at [227, 217] on span "Ice Cream World" at bounding box center [239, 212] width 55 height 15
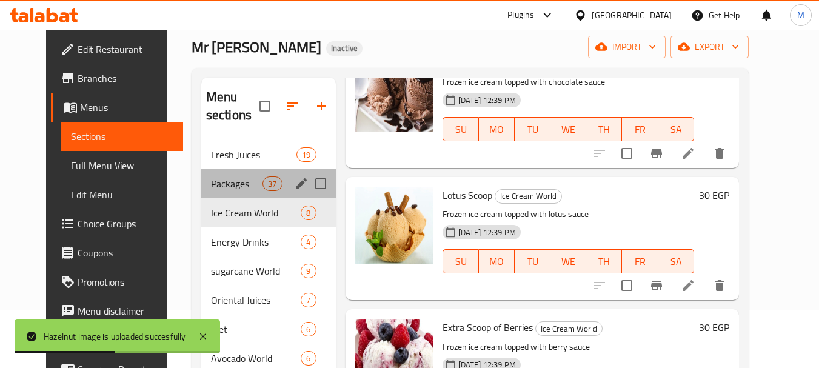
click at [224, 175] on div "Packages 37" at bounding box center [268, 183] width 135 height 29
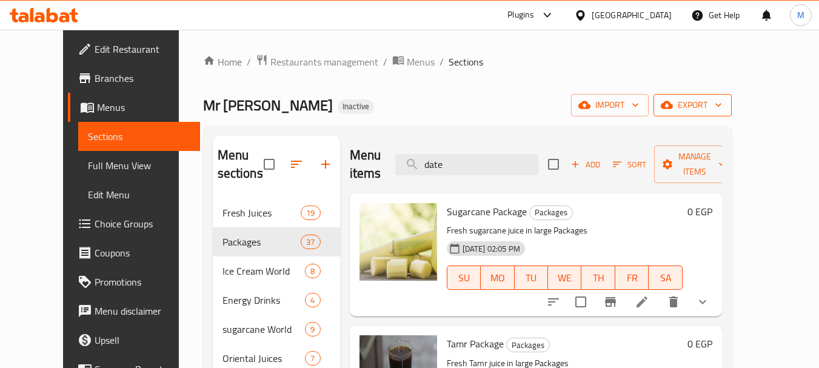
click at [722, 108] on span "export" at bounding box center [692, 105] width 59 height 15
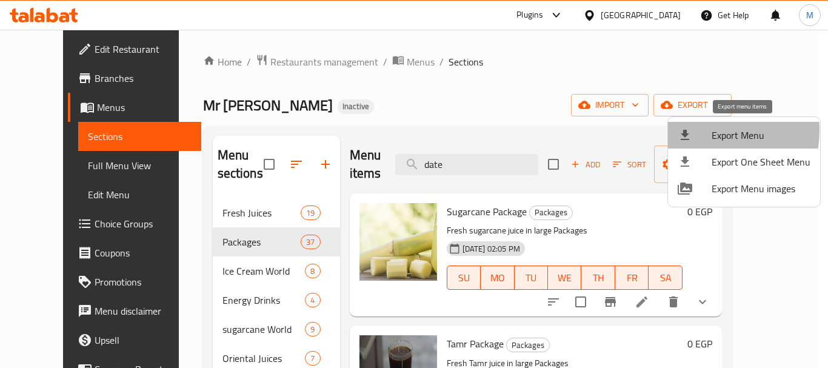
click at [695, 130] on div at bounding box center [695, 135] width 34 height 15
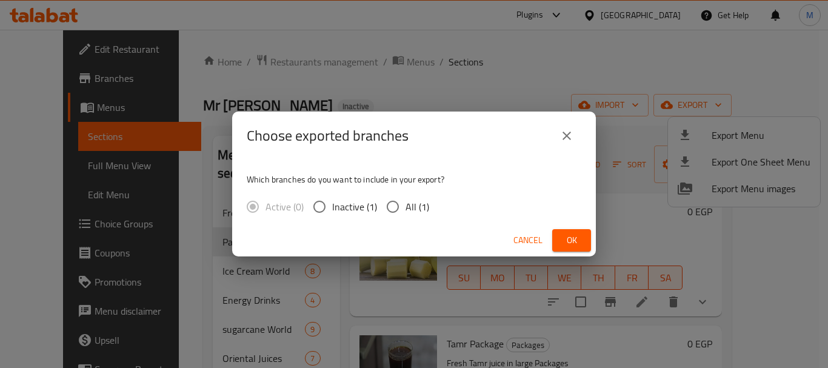
drag, startPoint x: 412, startPoint y: 205, endPoint x: 481, endPoint y: 235, distance: 74.9
click at [413, 205] on span "All (1)" at bounding box center [418, 206] width 24 height 15
click at [406, 205] on input "All (1)" at bounding box center [392, 206] width 25 height 25
radio input "true"
drag, startPoint x: 569, startPoint y: 239, endPoint x: 424, endPoint y: 350, distance: 182.3
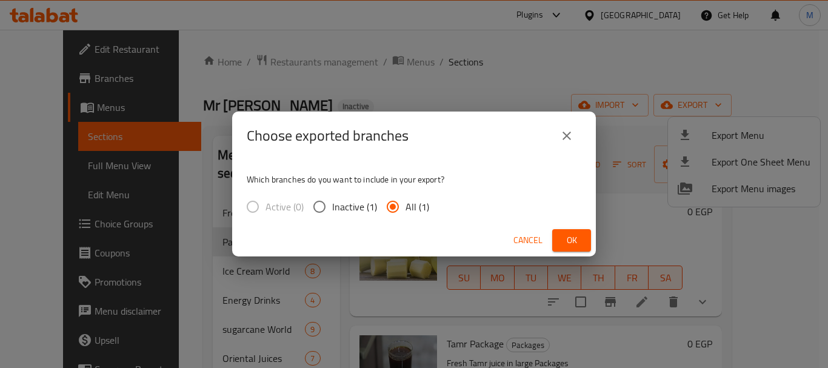
click at [567, 239] on span "Ok" at bounding box center [571, 240] width 19 height 15
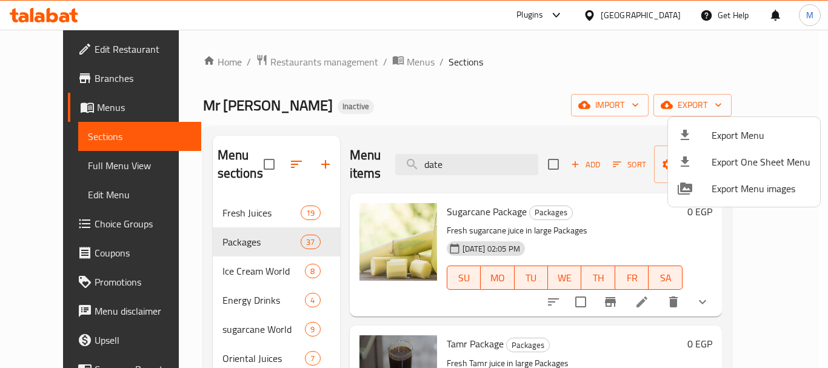
click at [293, 63] on div at bounding box center [414, 184] width 828 height 368
click at [293, 63] on span "Restaurants management" at bounding box center [324, 62] width 108 height 15
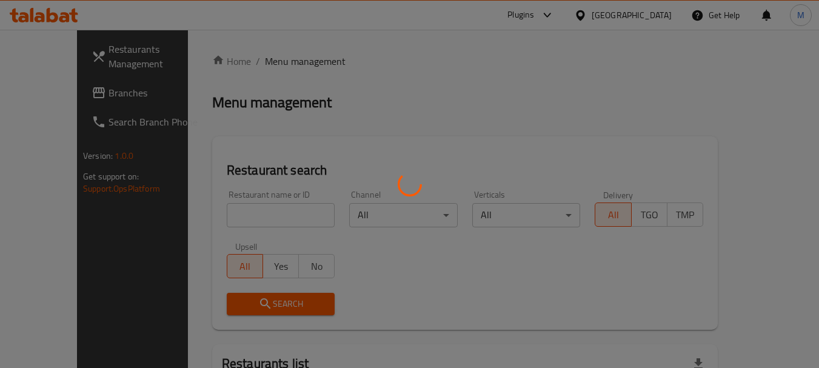
click at [267, 212] on div at bounding box center [409, 184] width 819 height 368
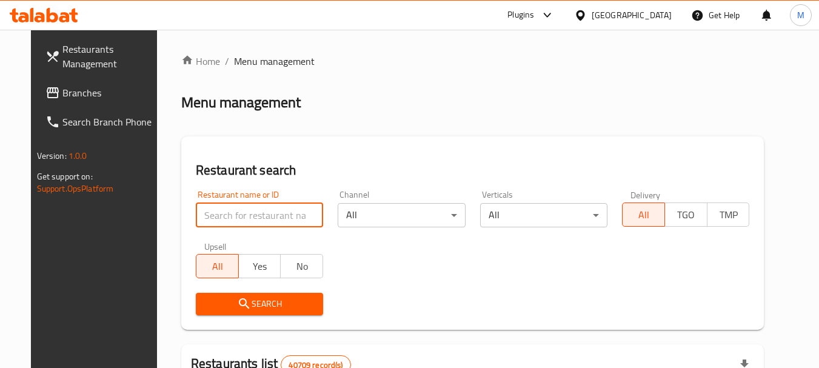
click at [257, 220] on input "search" at bounding box center [259, 215] width 127 height 24
paste input "703950"
type input "703950"
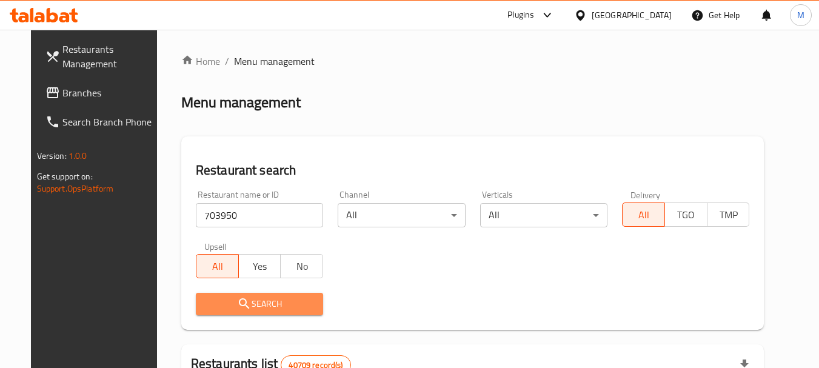
click at [256, 304] on span "Search" at bounding box center [259, 303] width 108 height 15
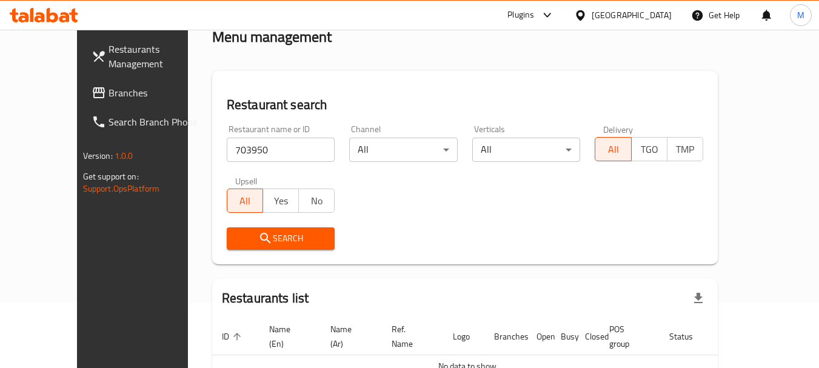
scroll to position [127, 0]
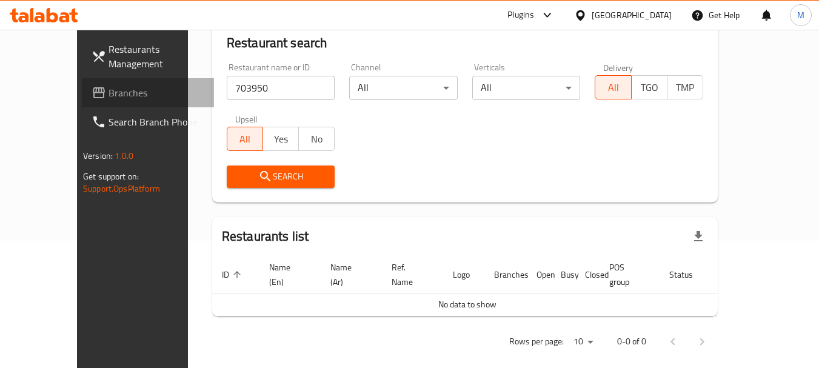
click at [108, 89] on span "Branches" at bounding box center [156, 92] width 96 height 15
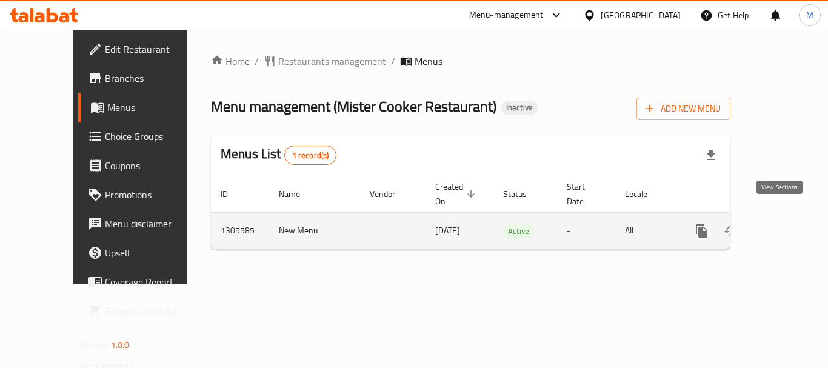
click at [782, 224] on icon "enhanced table" at bounding box center [789, 231] width 15 height 15
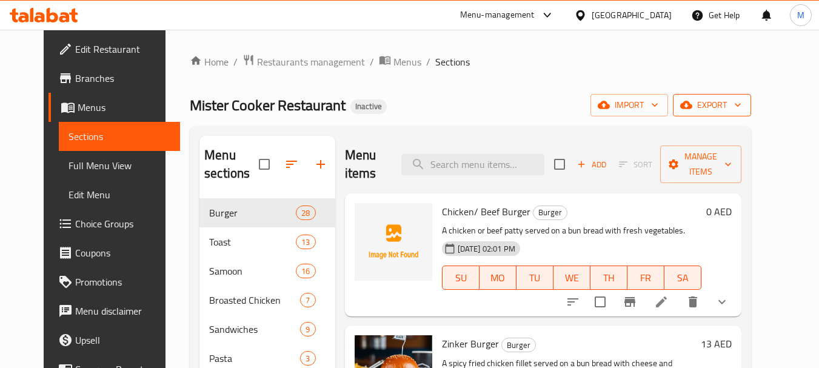
click at [741, 102] on span "export" at bounding box center [712, 105] width 59 height 15
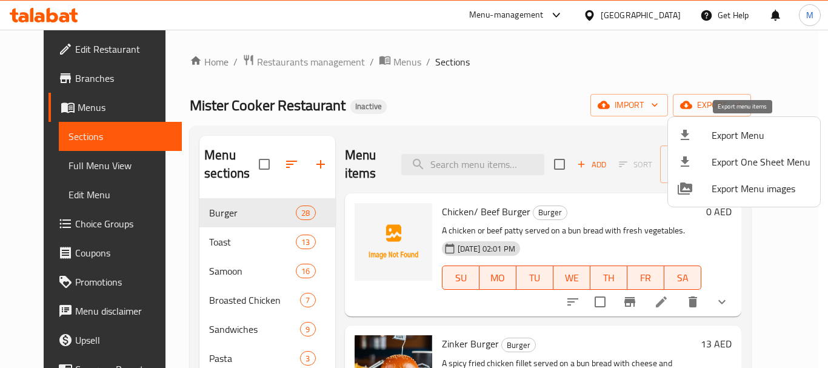
click at [707, 132] on div at bounding box center [695, 135] width 34 height 15
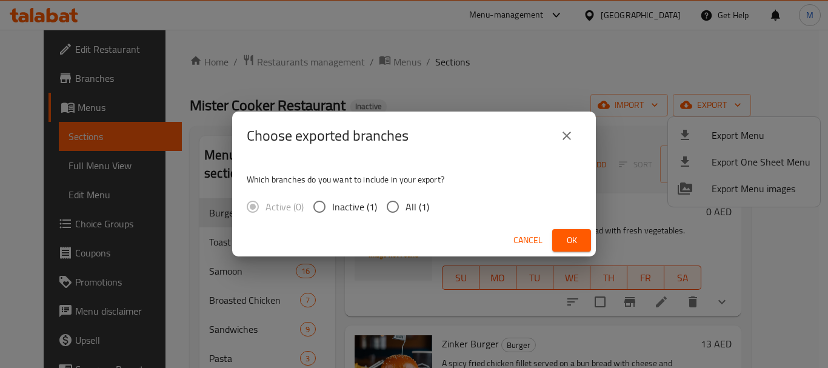
click at [407, 205] on span "All (1)" at bounding box center [418, 206] width 24 height 15
click at [406, 205] on input "All (1)" at bounding box center [392, 206] width 25 height 25
radio input "true"
click at [573, 232] on button "Ok" at bounding box center [571, 240] width 39 height 22
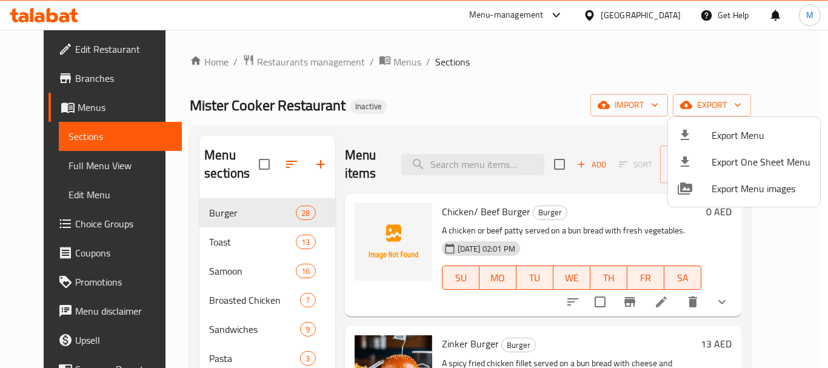
click at [487, 111] on div at bounding box center [414, 184] width 828 height 368
